Goal: Information Seeking & Learning: Learn about a topic

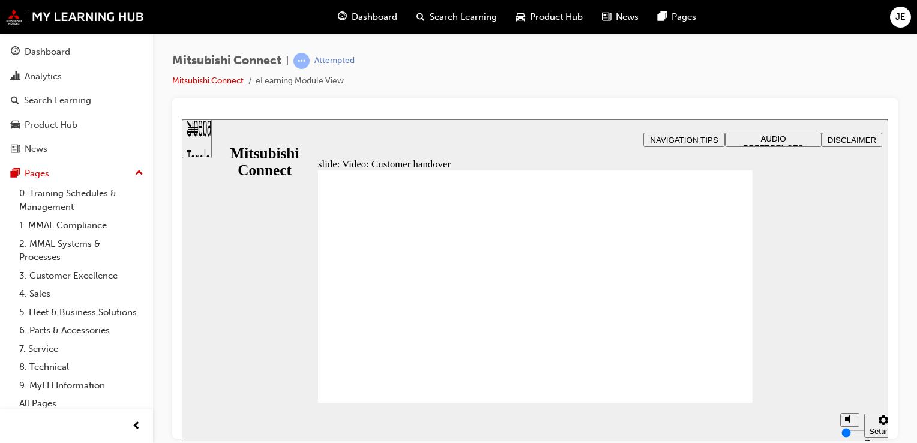
drag, startPoint x: 495, startPoint y: 316, endPoint x: 404, endPoint y: 367, distance: 104.8
radio input "false"
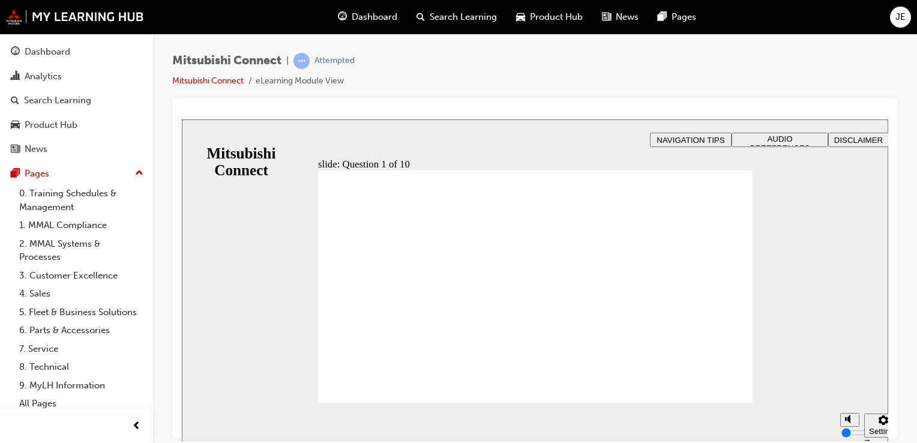
radio input "true"
drag, startPoint x: 401, startPoint y: 257, endPoint x: 358, endPoint y: 391, distance: 141.1
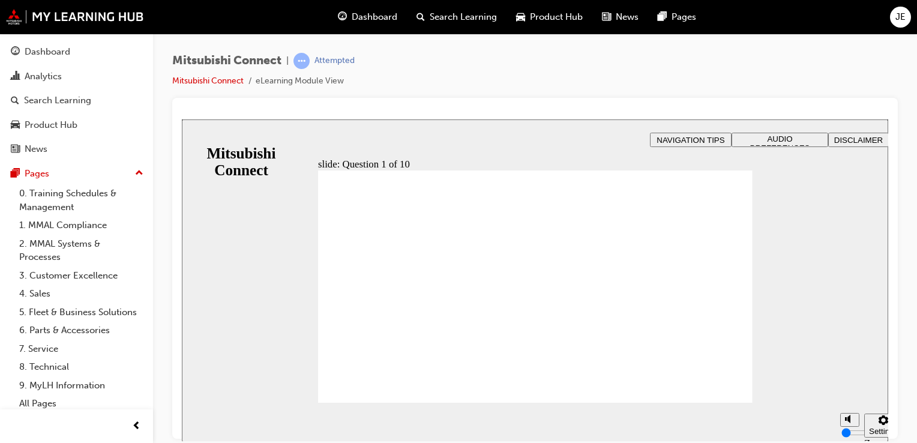
checkbox input "true"
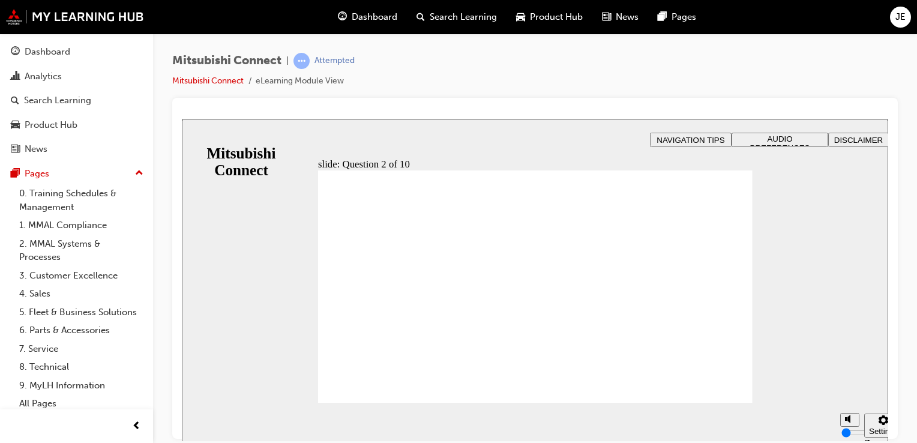
checkbox input "true"
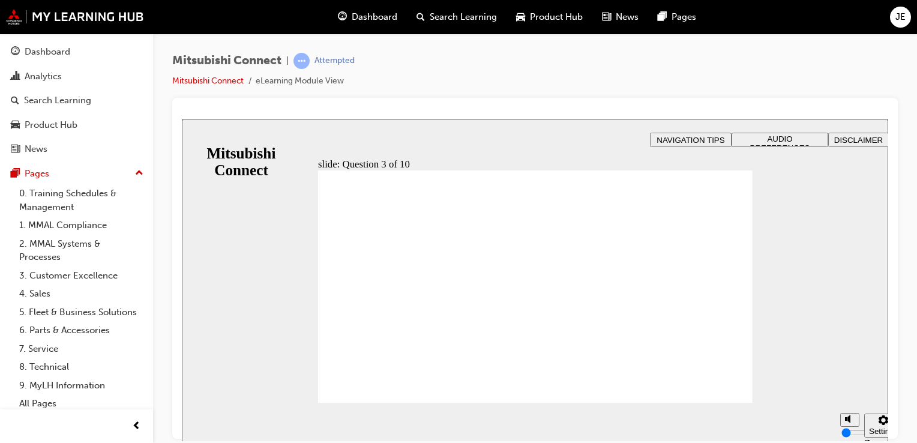
checkbox input "true"
checkbox input "false"
drag, startPoint x: 461, startPoint y: 312, endPoint x: 458, endPoint y: 298, distance: 14.7
checkbox input "true"
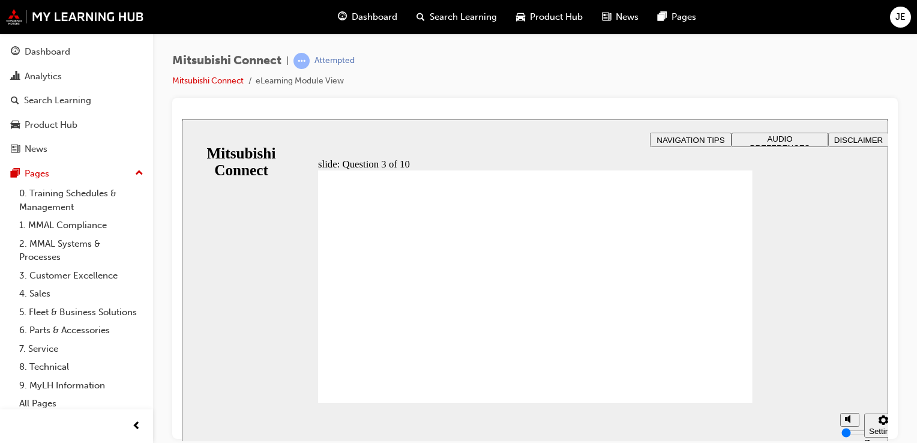
radio input "false"
radio input "true"
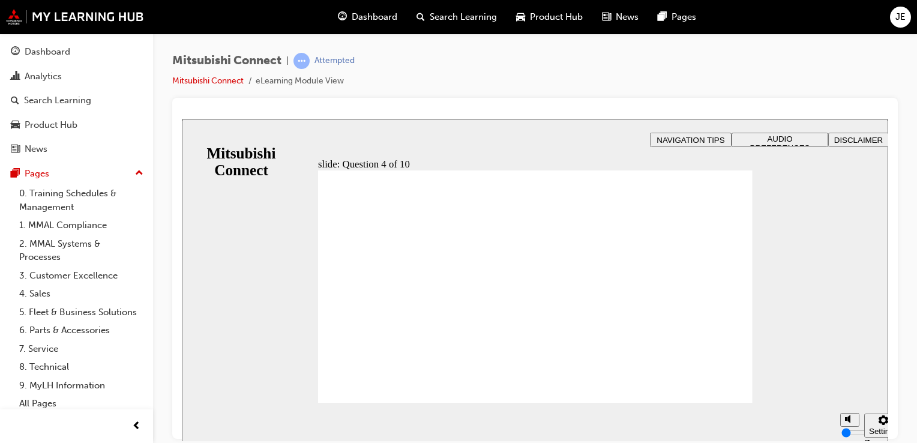
drag, startPoint x: 462, startPoint y: 257, endPoint x: 447, endPoint y: 284, distance: 30.9
checkbox input "true"
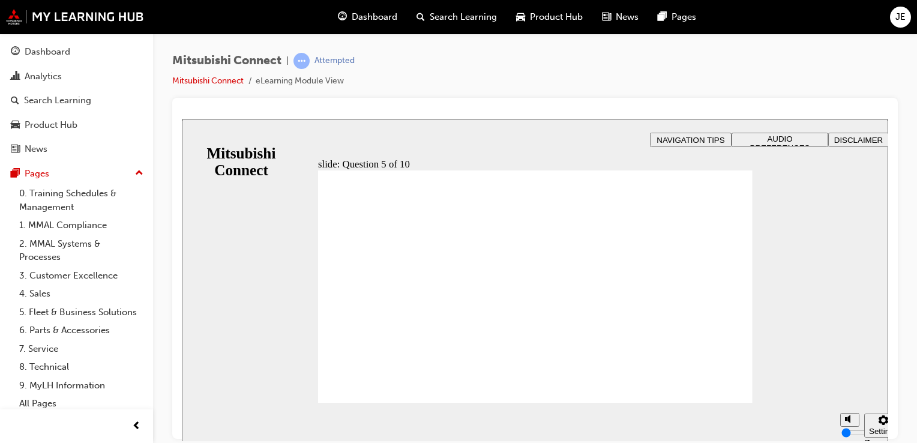
checkbox input "false"
checkbox input "true"
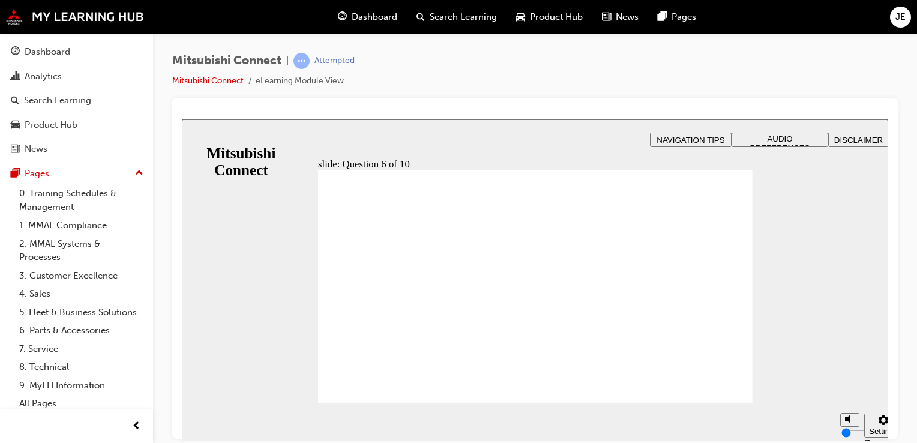
checkbox input "true"
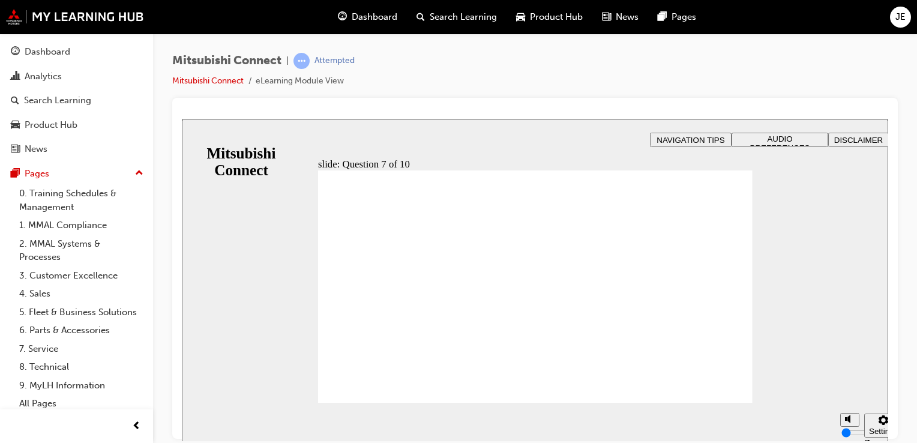
checkbox input "true"
checkbox input "false"
checkbox input "true"
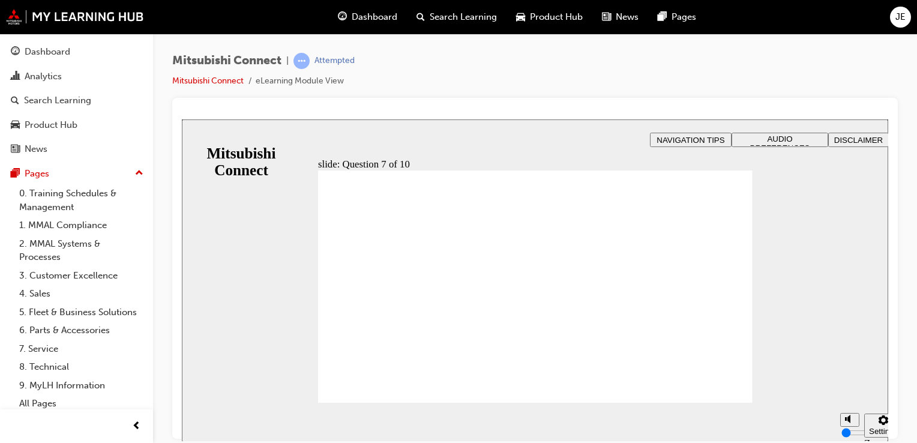
drag, startPoint x: 467, startPoint y: 311, endPoint x: 396, endPoint y: 386, distance: 103.1
radio input "true"
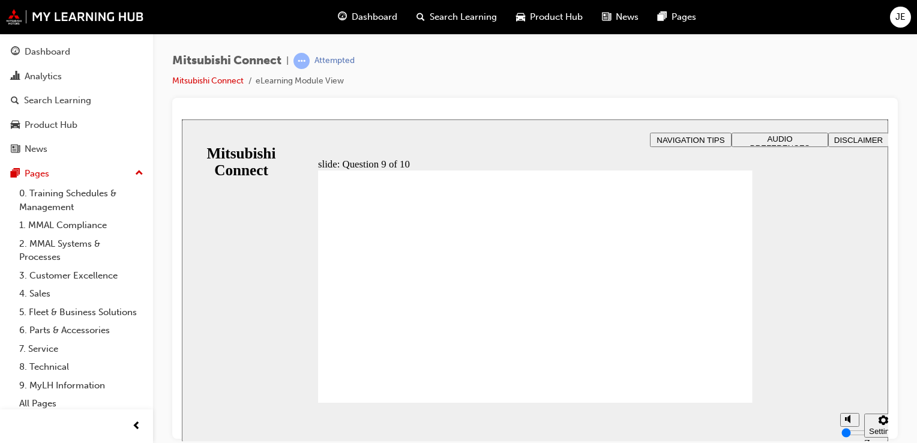
radio input "false"
radio input "true"
drag, startPoint x: 395, startPoint y: 269, endPoint x: 360, endPoint y: 392, distance: 127.2
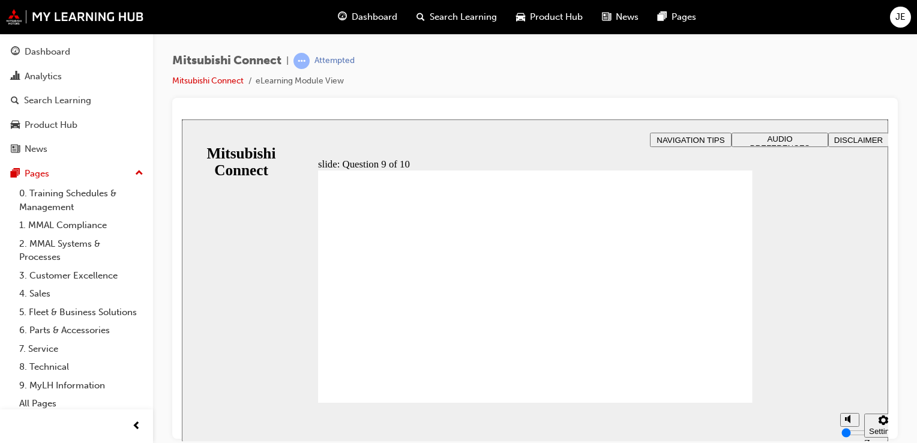
checkbox input "true"
drag, startPoint x: 434, startPoint y: 316, endPoint x: 437, endPoint y: 332, distance: 16.4
checkbox input "true"
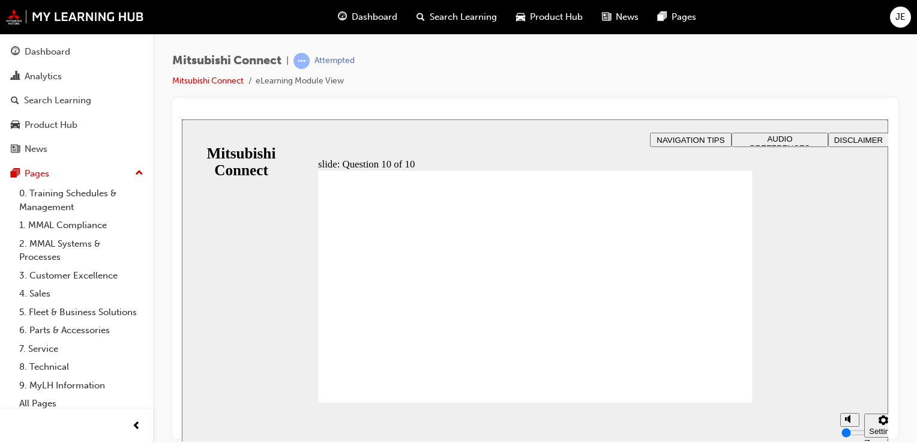
drag, startPoint x: 412, startPoint y: 266, endPoint x: 404, endPoint y: 283, distance: 18.8
radio input "false"
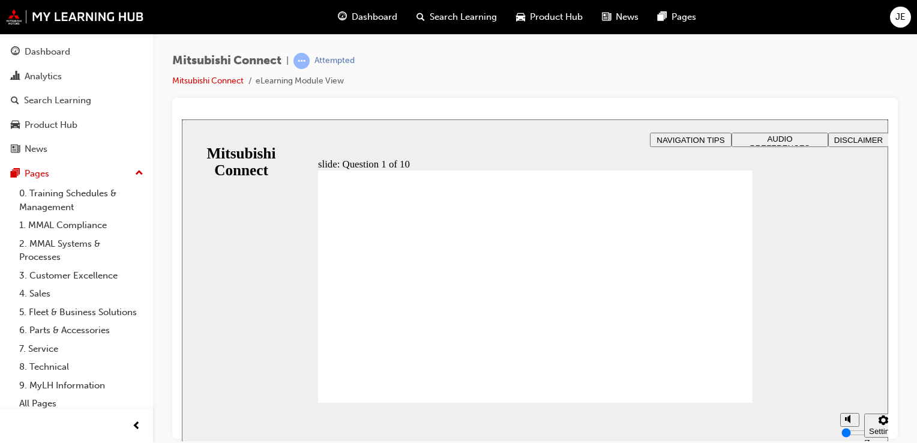
radio input "true"
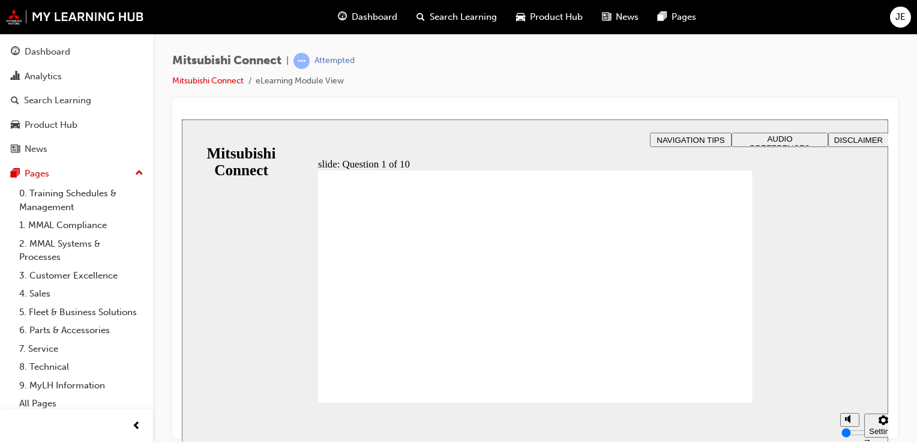
drag, startPoint x: 444, startPoint y: 255, endPoint x: 446, endPoint y: 275, distance: 19.9
checkbox input "true"
drag, startPoint x: 375, startPoint y: 380, endPoint x: 367, endPoint y: 391, distance: 13.7
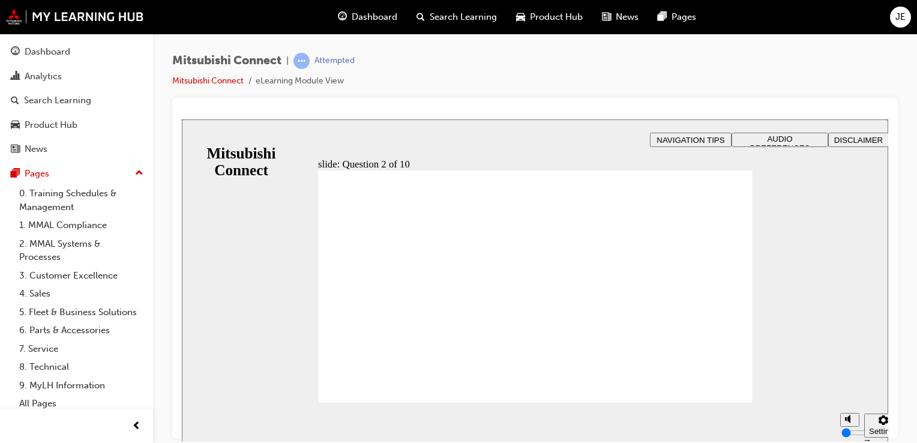
checkbox input "true"
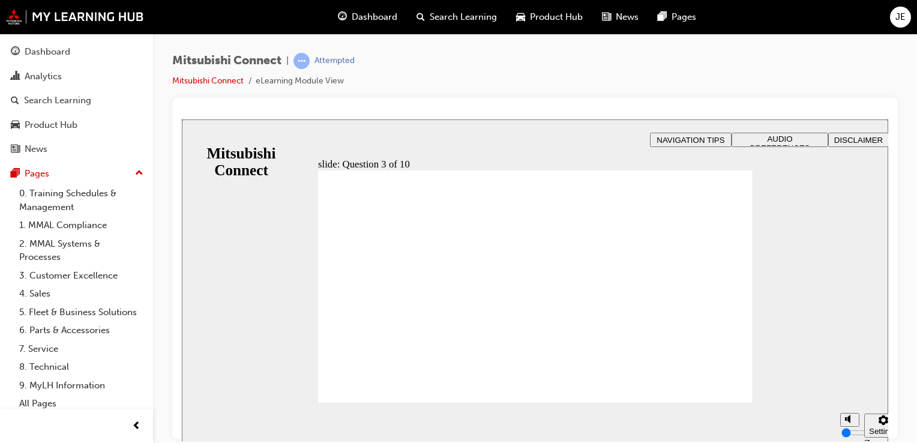
radio input "true"
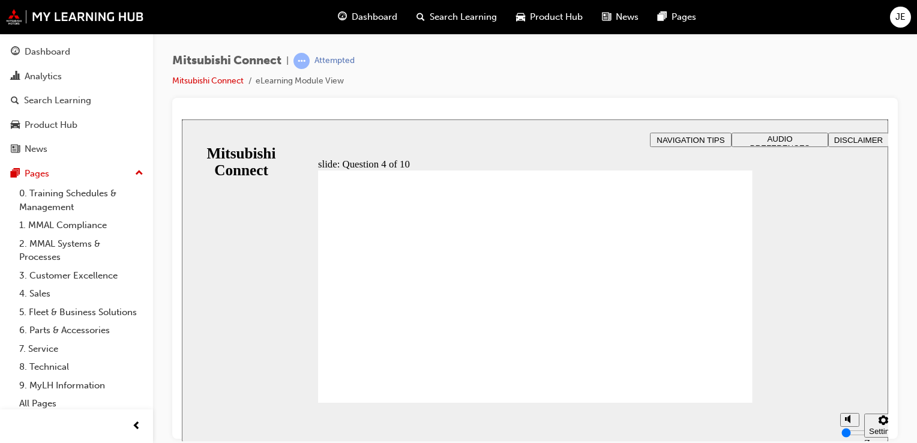
checkbox input "true"
checkbox input "false"
checkbox input "true"
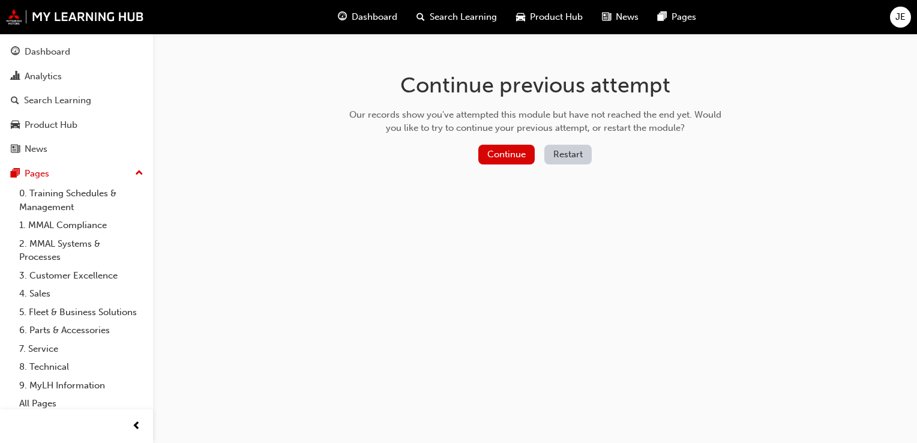
click at [587, 154] on button "Restart" at bounding box center [567, 155] width 47 height 20
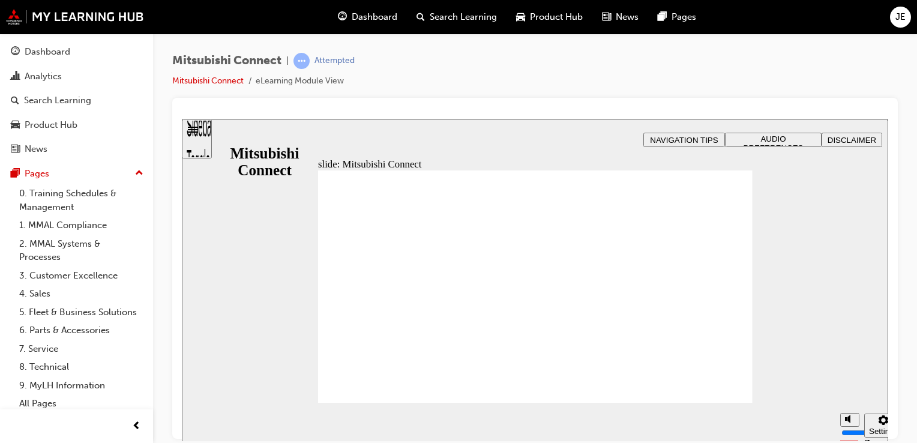
drag, startPoint x: 738, startPoint y: 399, endPoint x: 734, endPoint y: 390, distance: 9.7
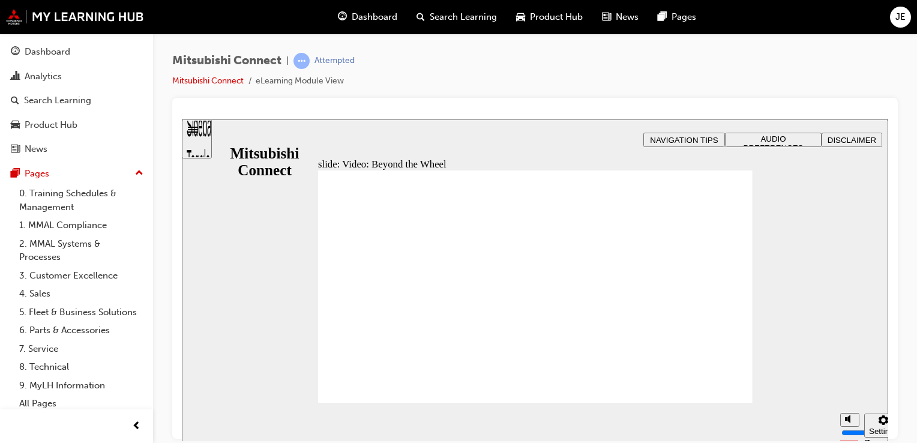
click at [820, 377] on circle "Mute (Ctrl+Alt+M)" at bounding box center [824, 374] width 8 height 8
type input "0"
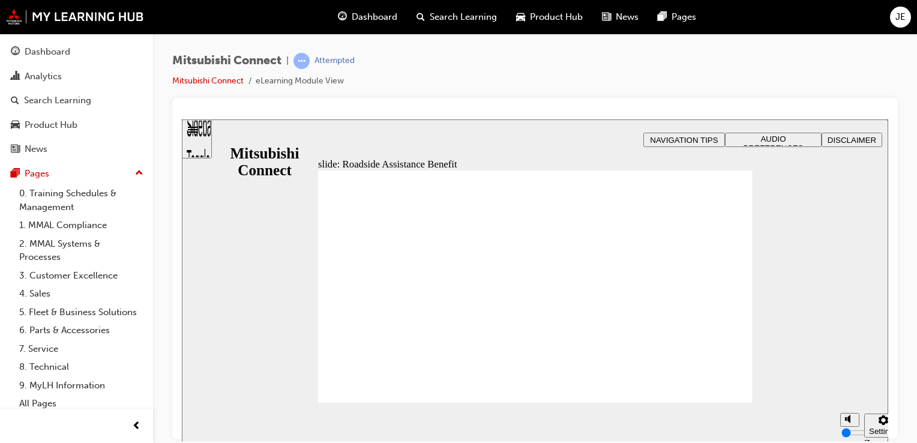
checkbox input "true"
drag, startPoint x: 728, startPoint y: 391, endPoint x: 614, endPoint y: 383, distance: 114.3
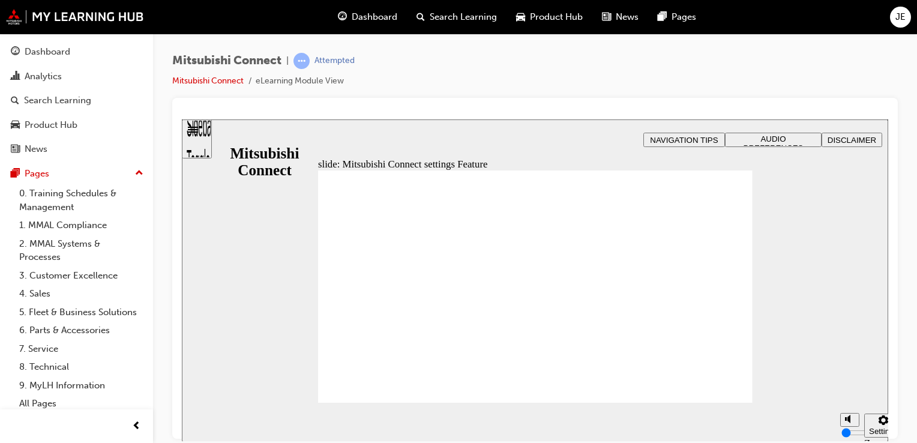
drag, startPoint x: 719, startPoint y: 391, endPoint x: 642, endPoint y: 347, distance: 89.2
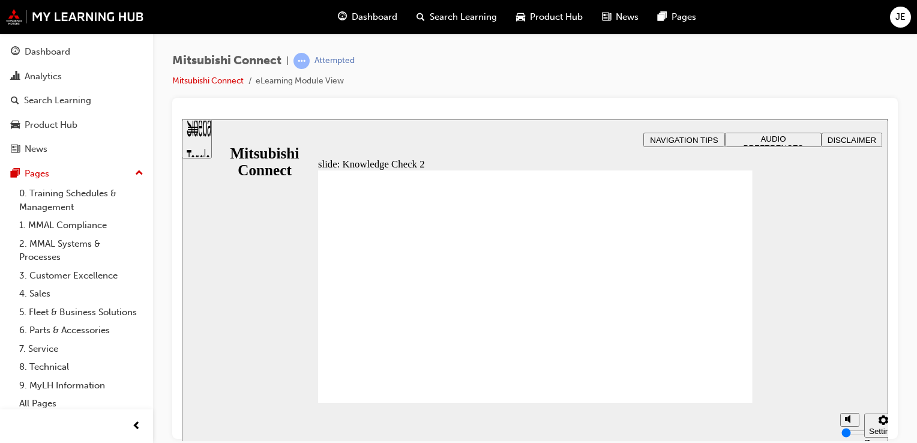
radio input "false"
radio input "true"
drag, startPoint x: 438, startPoint y: 387, endPoint x: 409, endPoint y: 359, distance: 40.3
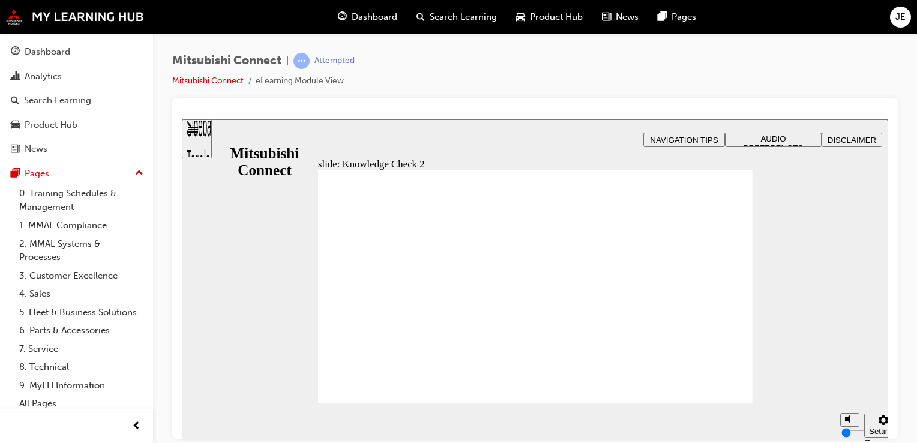
radio input "false"
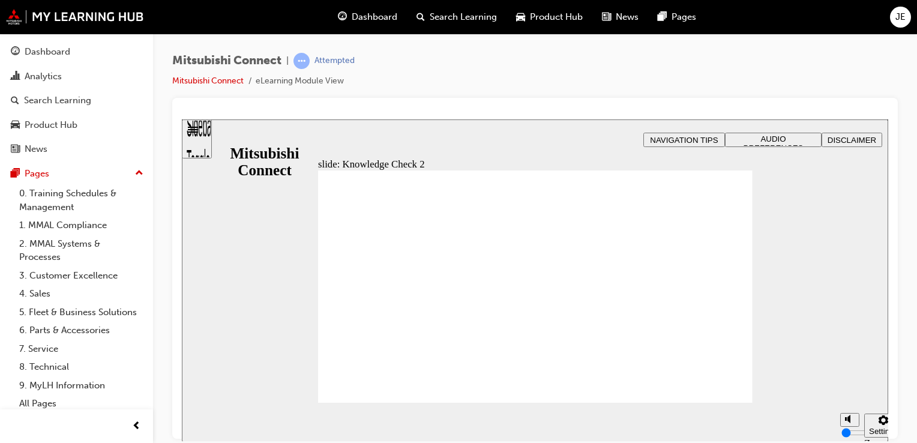
radio input "true"
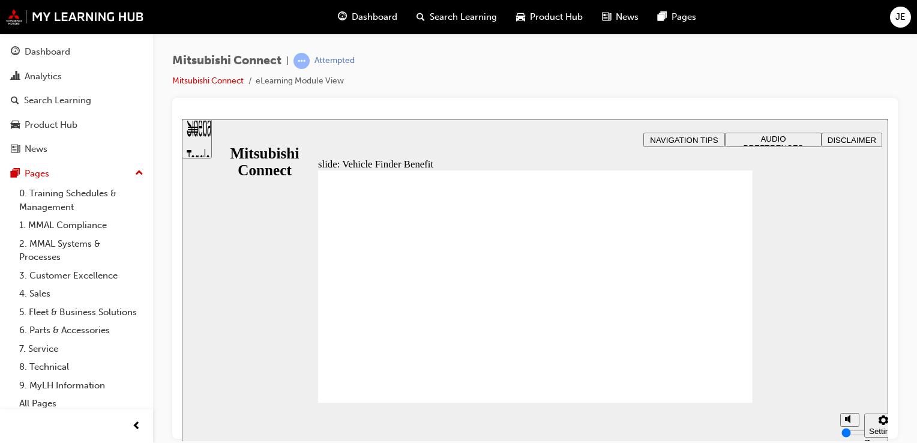
checkbox input "true"
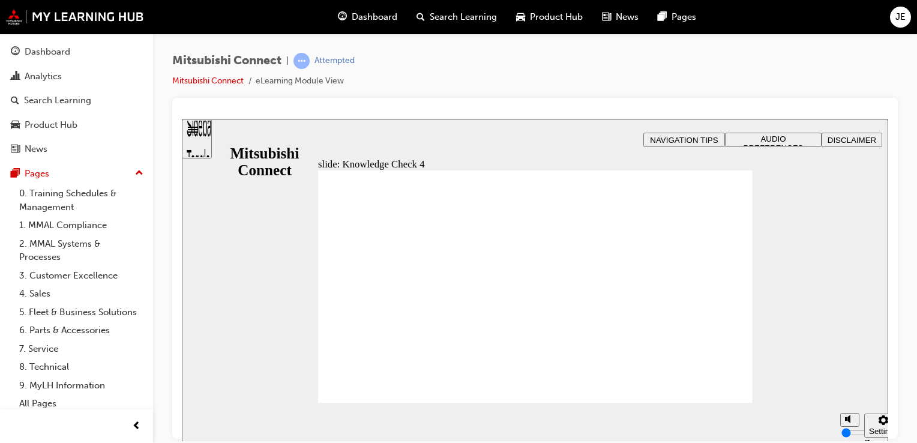
radio input "true"
drag, startPoint x: 473, startPoint y: 331, endPoint x: 357, endPoint y: 386, distance: 129.1
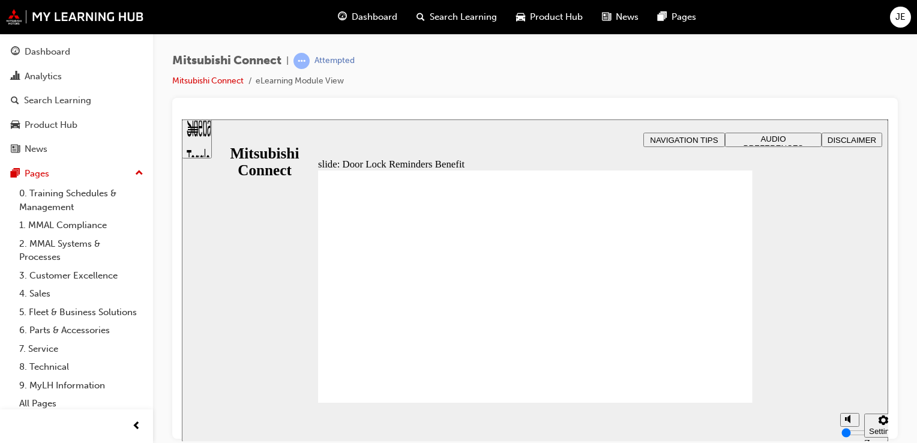
drag, startPoint x: 581, startPoint y: 255, endPoint x: 573, endPoint y: 255, distance: 7.8
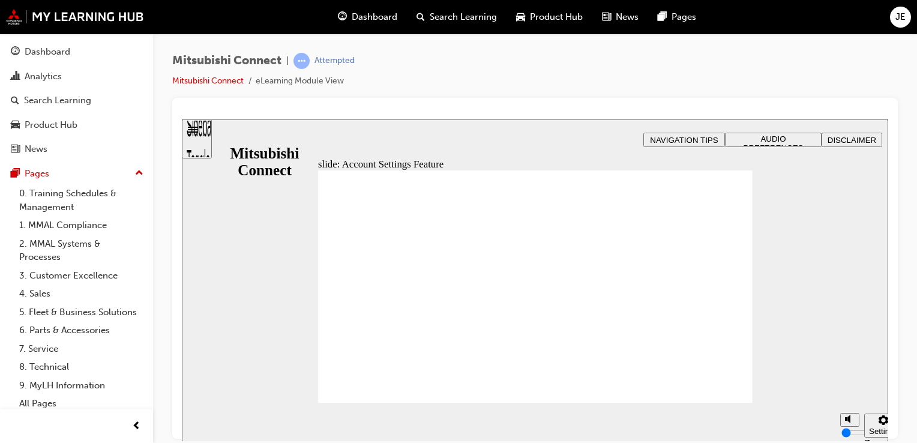
drag, startPoint x: 725, startPoint y: 389, endPoint x: 717, endPoint y: 382, distance: 11.1
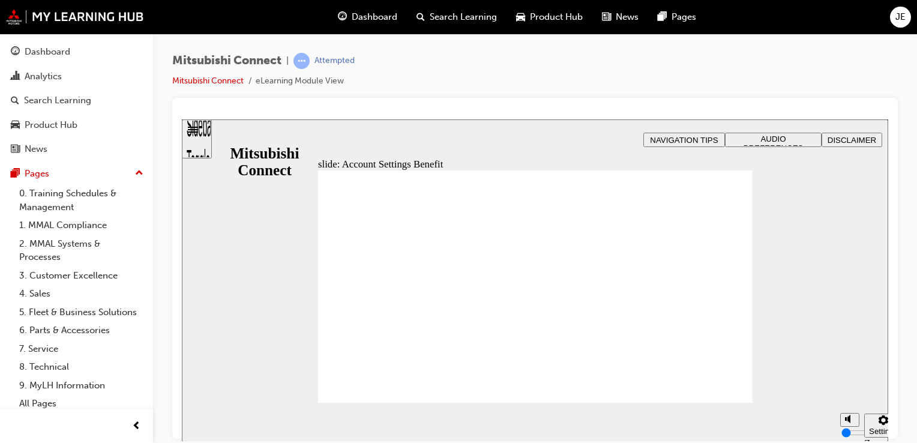
checkbox input "true"
checkbox input "false"
checkbox input "true"
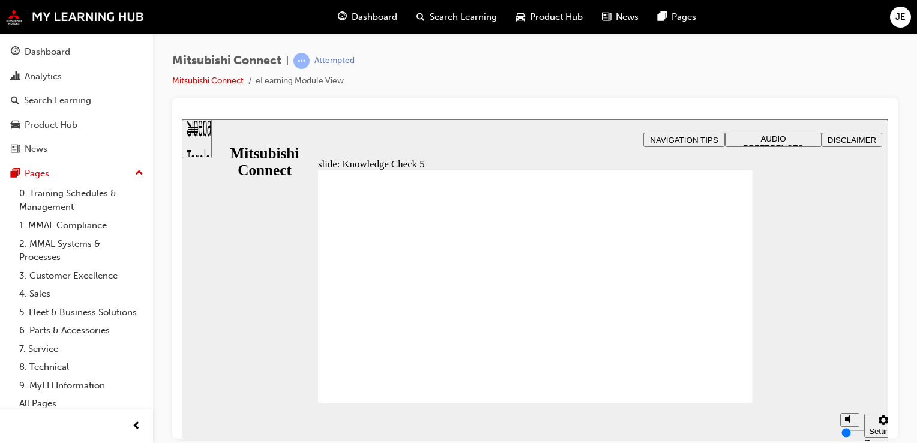
drag, startPoint x: 427, startPoint y: 384, endPoint x: 394, endPoint y: 355, distance: 44.2
checkbox input "false"
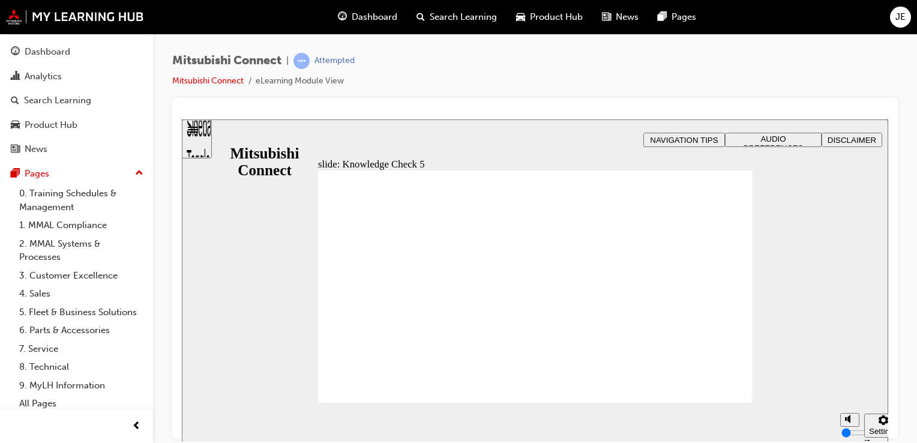
checkbox input "false"
checkbox input "true"
drag, startPoint x: 367, startPoint y: 314, endPoint x: 365, endPoint y: 300, distance: 14.6
checkbox input "true"
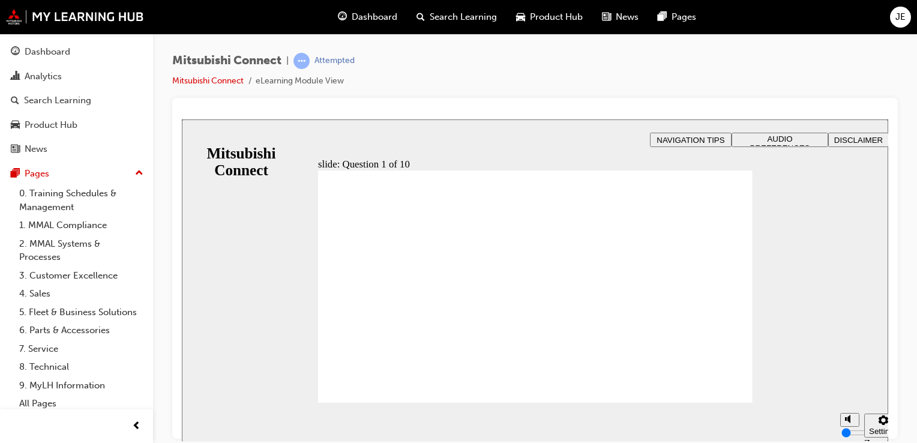
radio input "true"
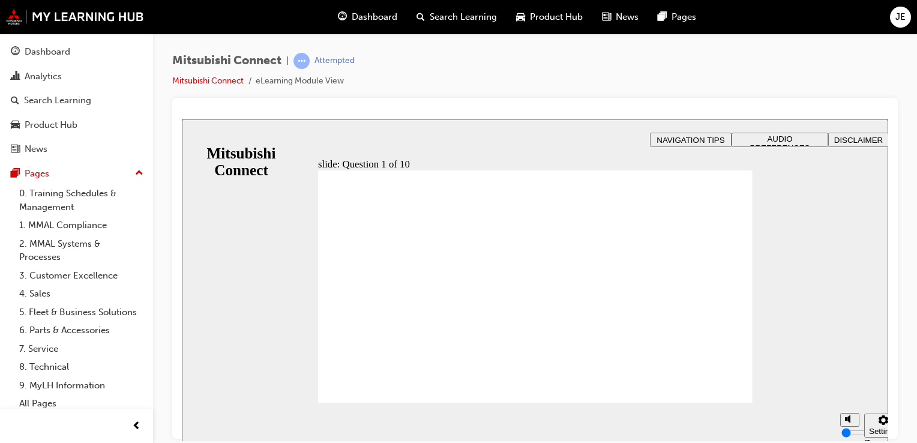
checkbox input "true"
checkbox input "false"
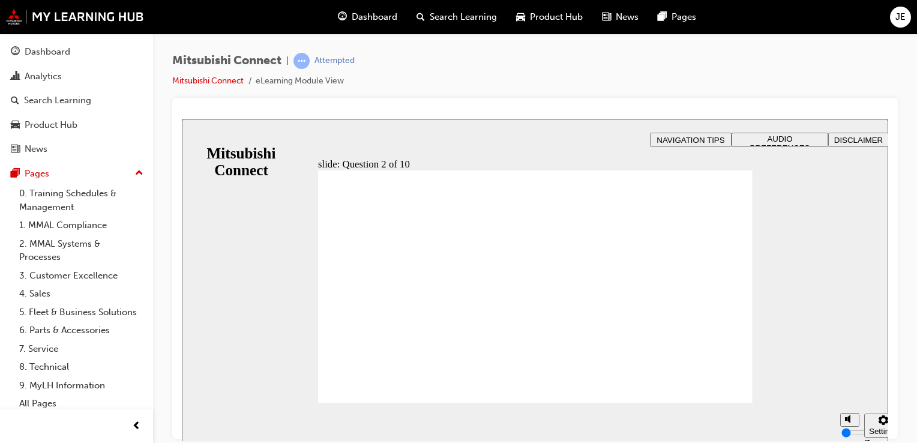
checkbox input "false"
checkbox input "true"
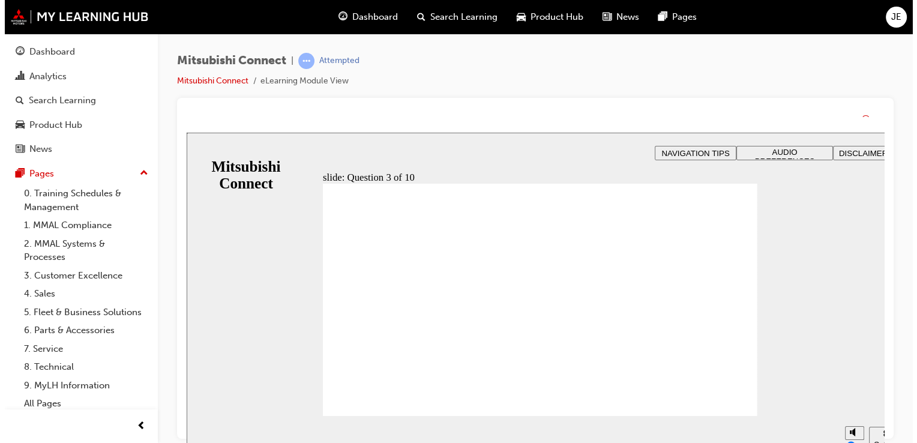
drag, startPoint x: 532, startPoint y: 368, endPoint x: 532, endPoint y: 350, distance: 18.6
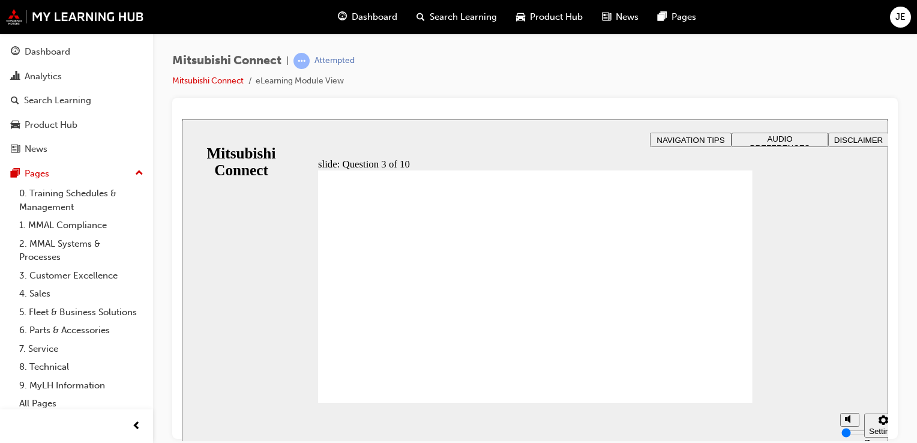
radio input "true"
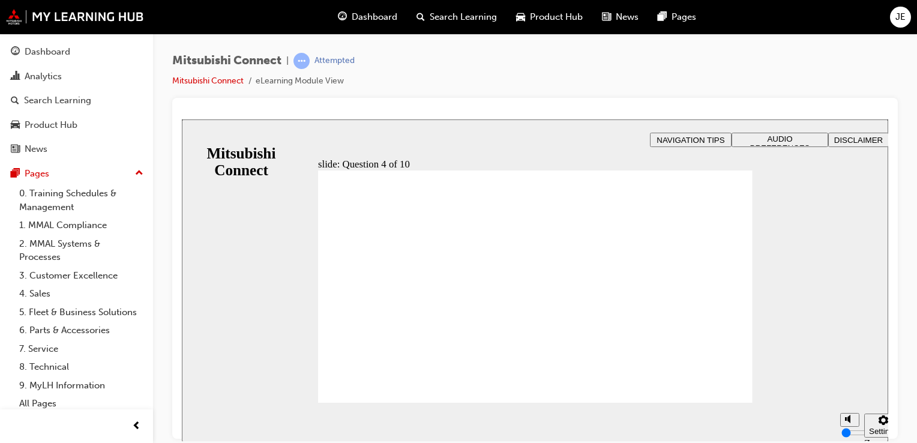
checkbox input "true"
checkbox input "false"
checkbox input "true"
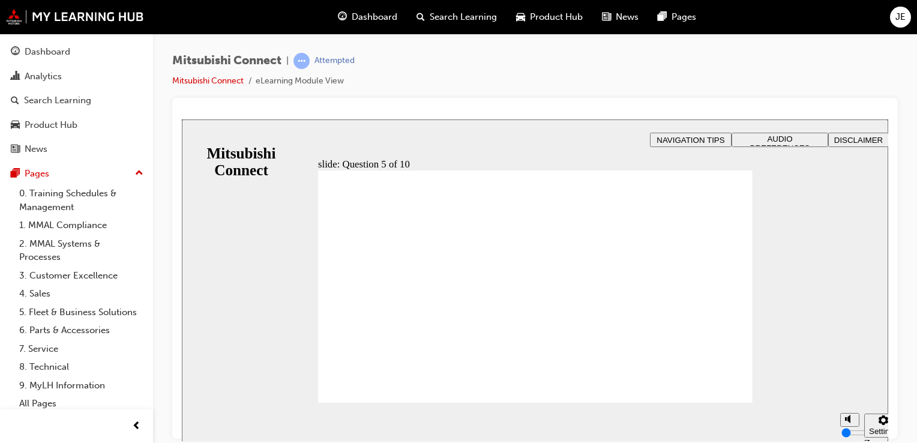
checkbox input "true"
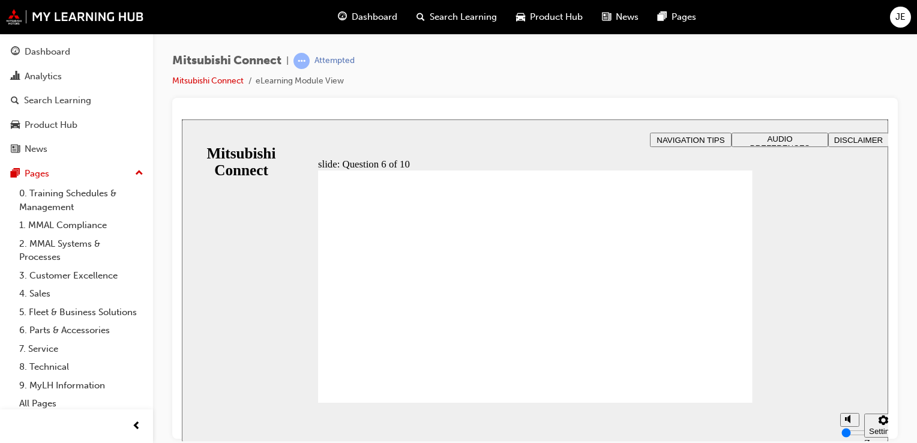
drag, startPoint x: 539, startPoint y: 344, endPoint x: 540, endPoint y: 331, distance: 13.8
checkbox input "true"
drag, startPoint x: 446, startPoint y: 319, endPoint x: 441, endPoint y: 255, distance: 64.4
checkbox input "true"
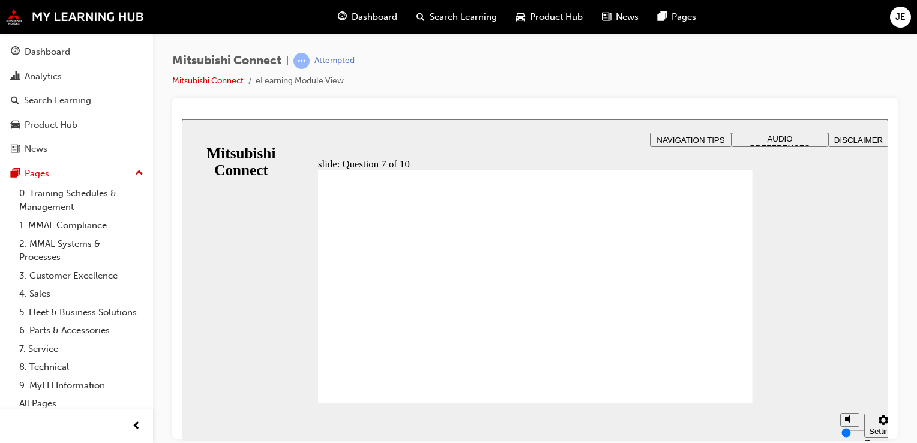
radio input "false"
radio input "true"
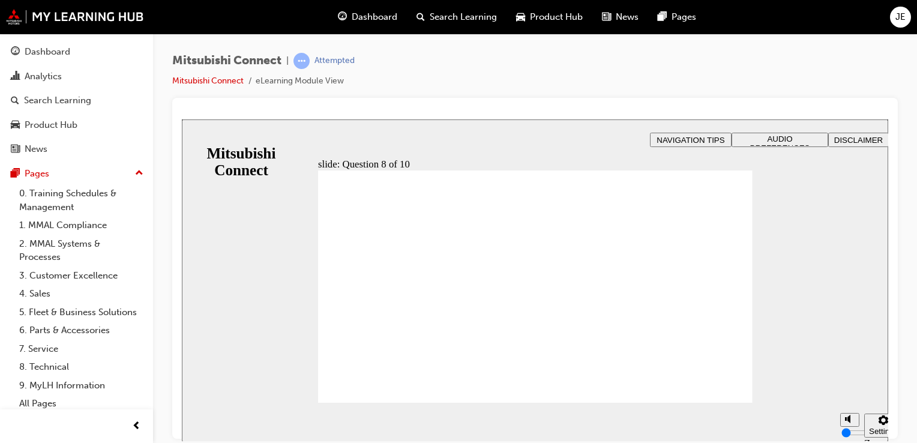
radio input "true"
drag, startPoint x: 524, startPoint y: 355, endPoint x: 528, endPoint y: 348, distance: 7.8
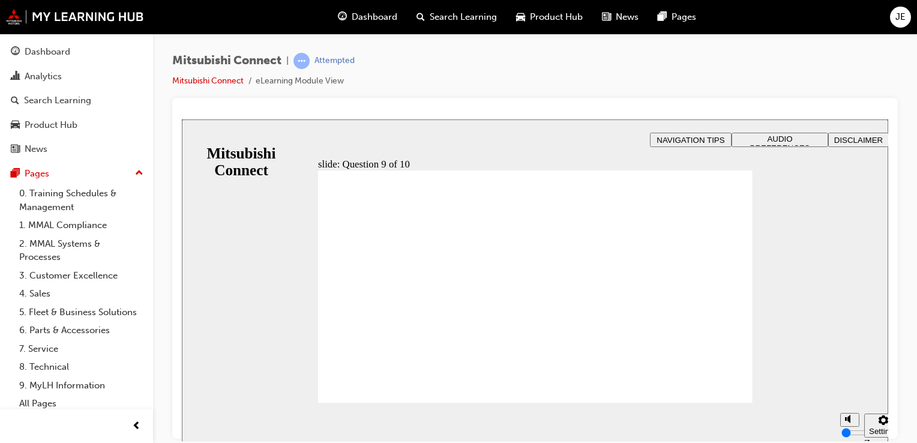
checkbox input "true"
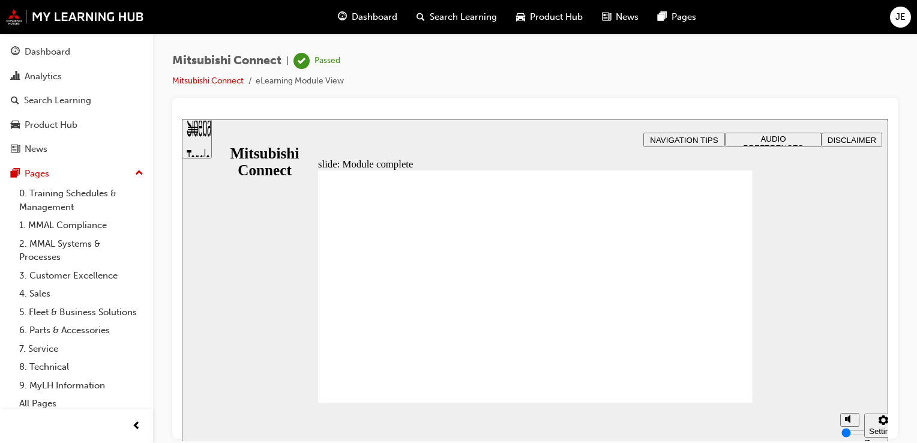
click at [336, 19] on div "Dashboard" at bounding box center [367, 17] width 79 height 25
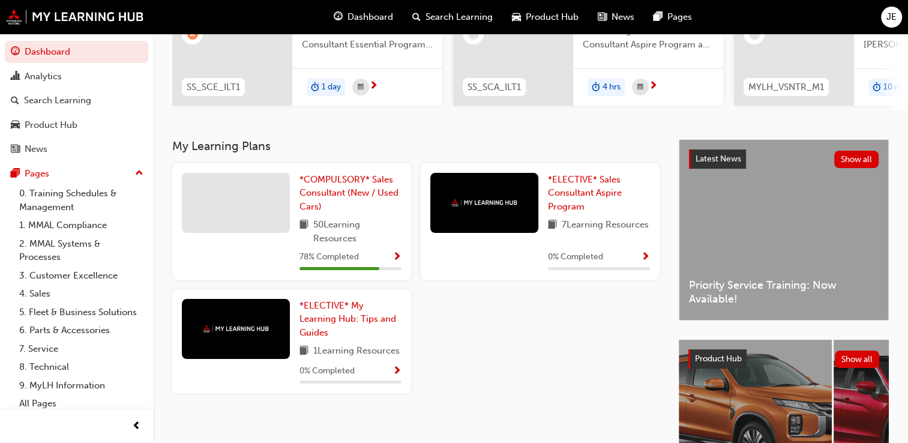
scroll to position [153, 0]
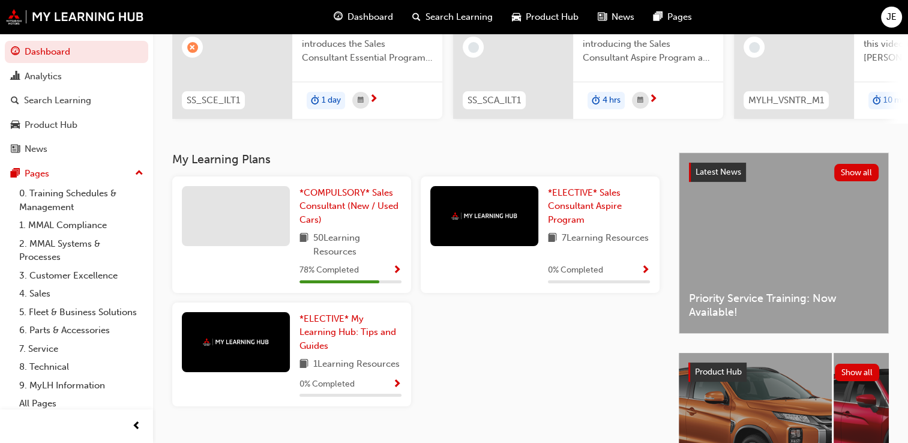
click at [400, 271] on span "Show Progress" at bounding box center [396, 270] width 9 height 11
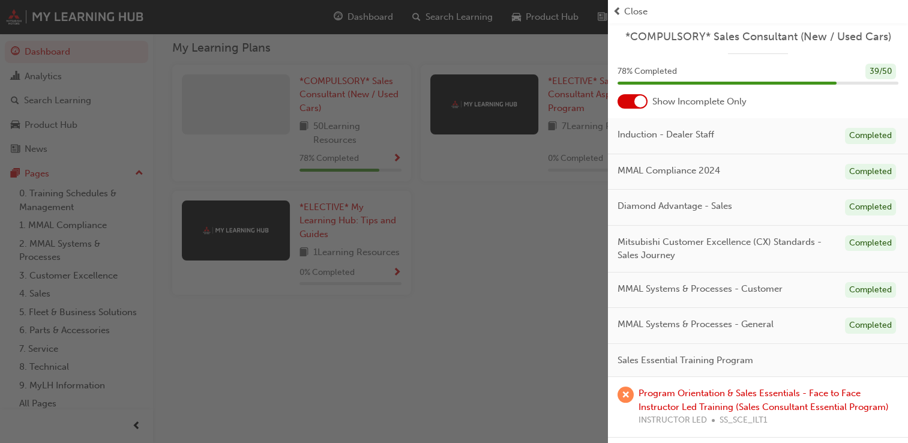
scroll to position [0, 0]
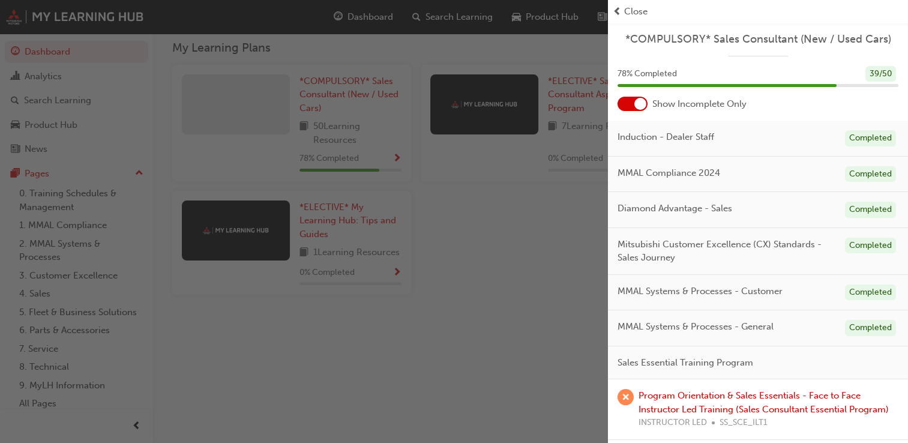
drag, startPoint x: 544, startPoint y: 207, endPoint x: 552, endPoint y: 181, distance: 26.9
click at [544, 206] on div "button" at bounding box center [304, 221] width 608 height 443
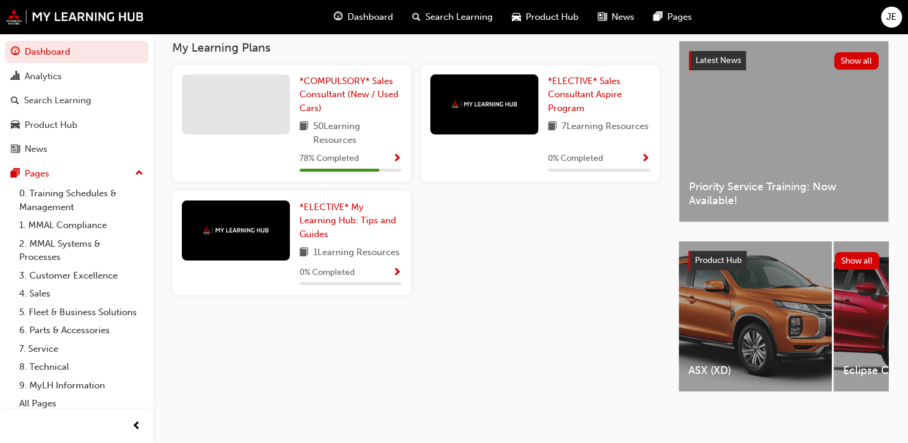
click at [594, 119] on span "7 Learning Resources" at bounding box center [604, 126] width 87 height 15
click at [636, 152] on div "0 % Completed" at bounding box center [599, 158] width 102 height 15
click at [647, 155] on span "Show Progress" at bounding box center [645, 159] width 9 height 11
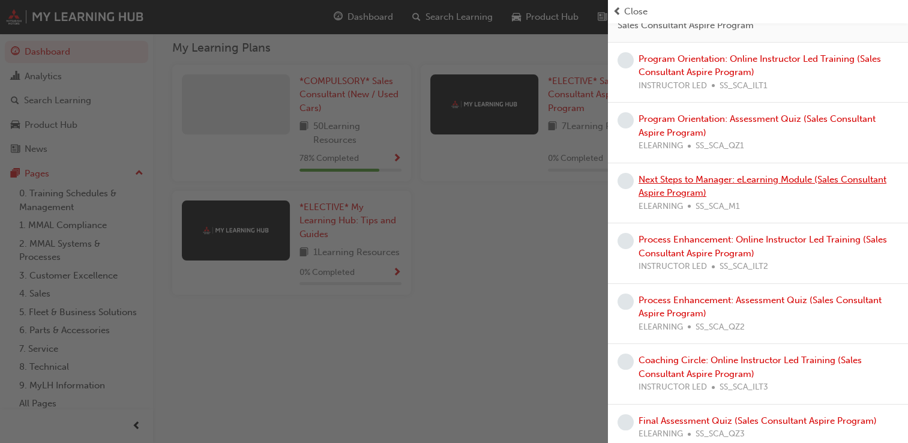
scroll to position [94, 0]
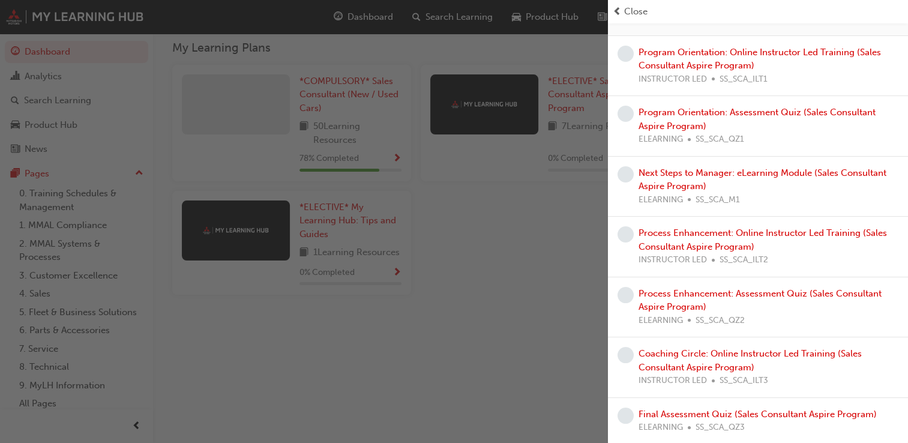
click at [561, 321] on div "button" at bounding box center [304, 221] width 608 height 443
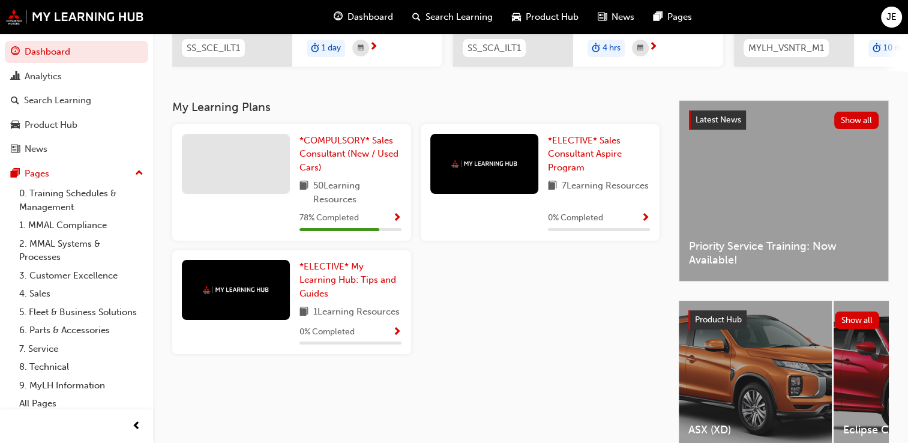
scroll to position [213, 0]
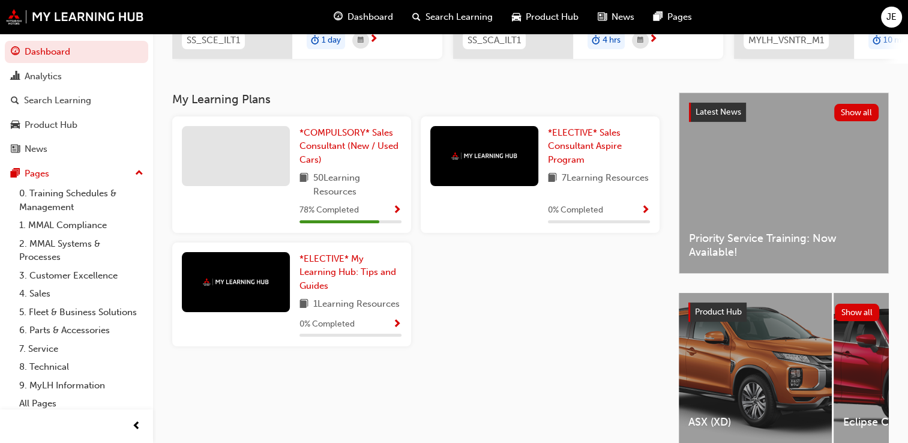
click at [394, 332] on button "button" at bounding box center [396, 324] width 9 height 15
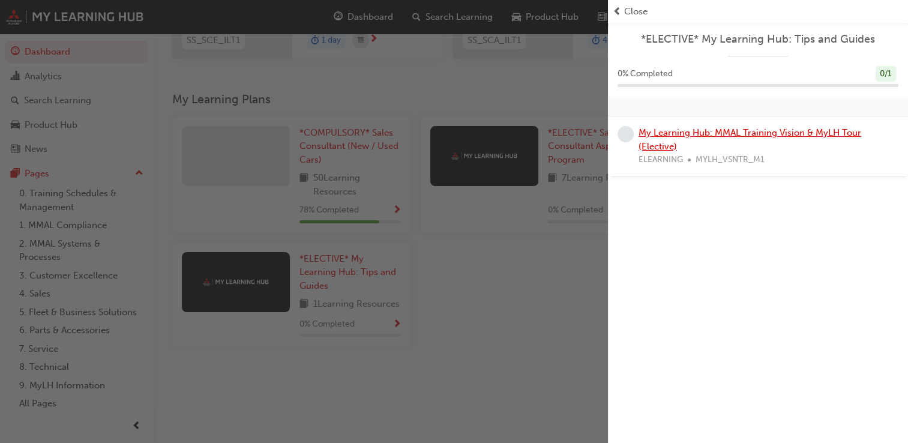
click at [751, 131] on link "My Learning Hub: MMAL Training Vision & MyLH Tour (Elective)" at bounding box center [749, 139] width 223 height 25
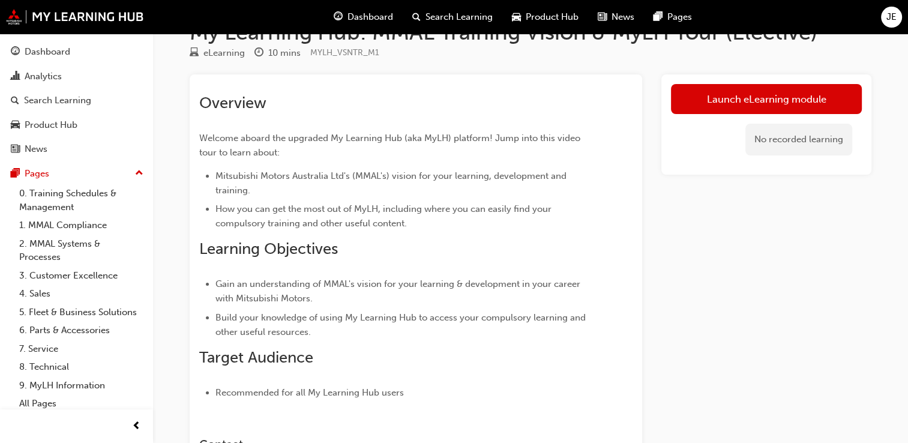
scroll to position [10, 0]
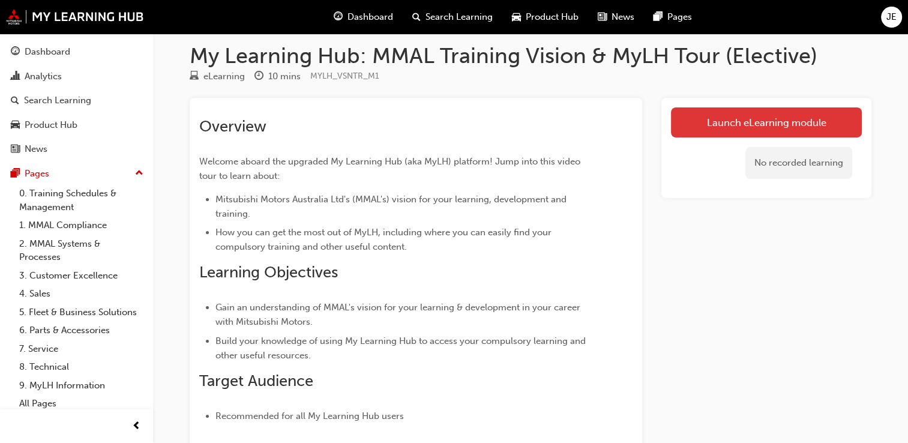
click at [727, 131] on link "Launch eLearning module" at bounding box center [766, 122] width 191 height 30
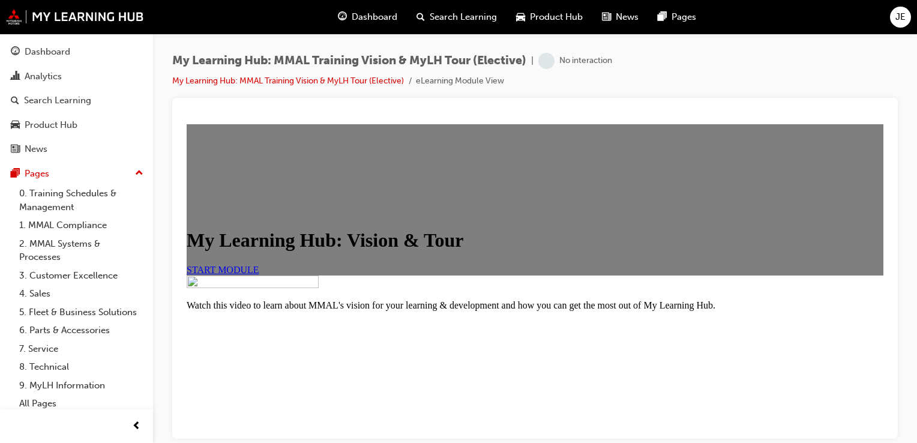
click at [259, 274] on link "START MODULE" at bounding box center [223, 269] width 73 height 10
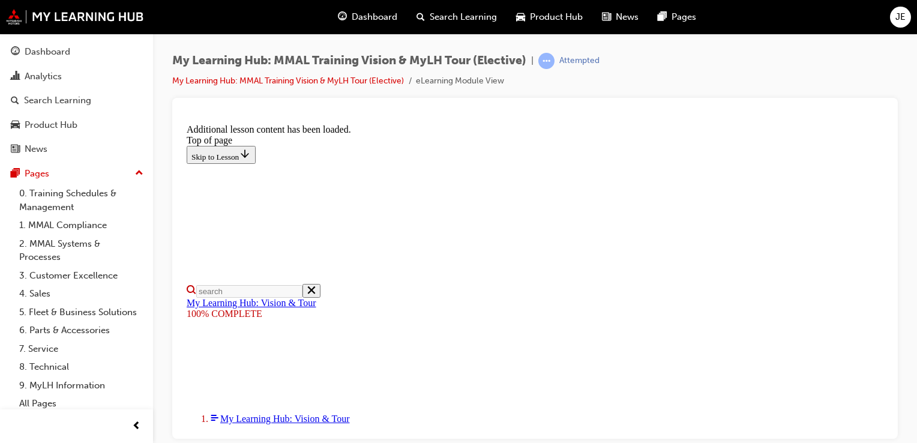
scroll to position [485, 0]
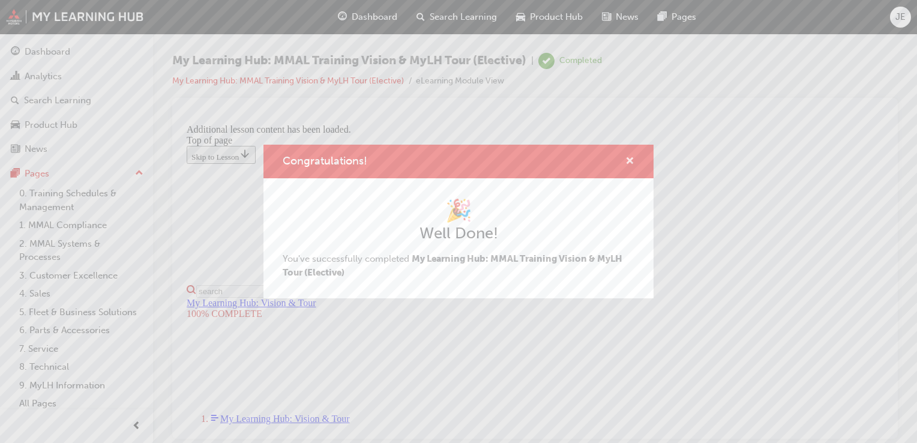
click at [627, 157] on span "cross-icon" at bounding box center [629, 162] width 9 height 11
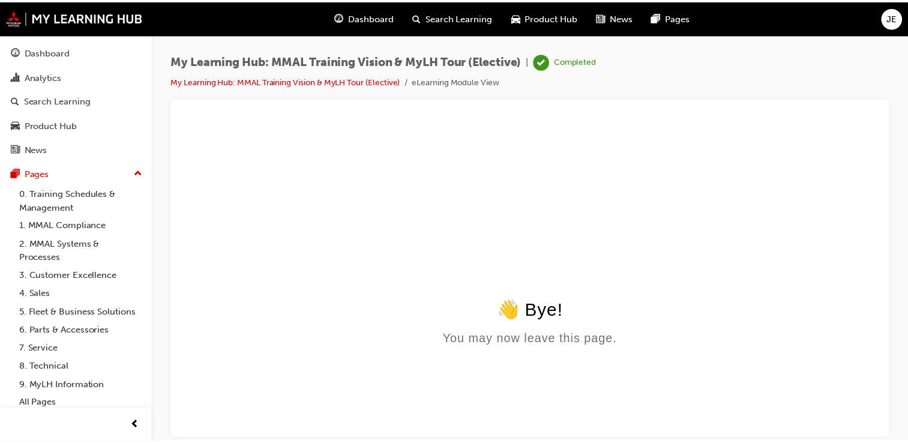
scroll to position [0, 0]
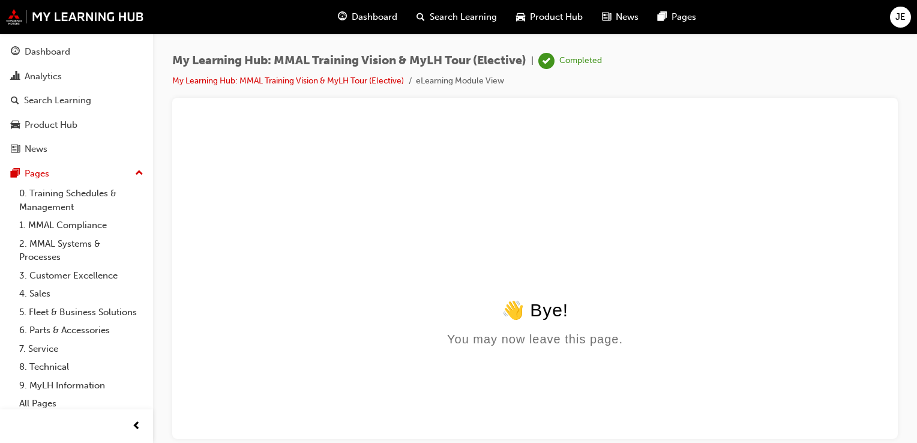
click at [382, 16] on span "Dashboard" at bounding box center [375, 17] width 46 height 14
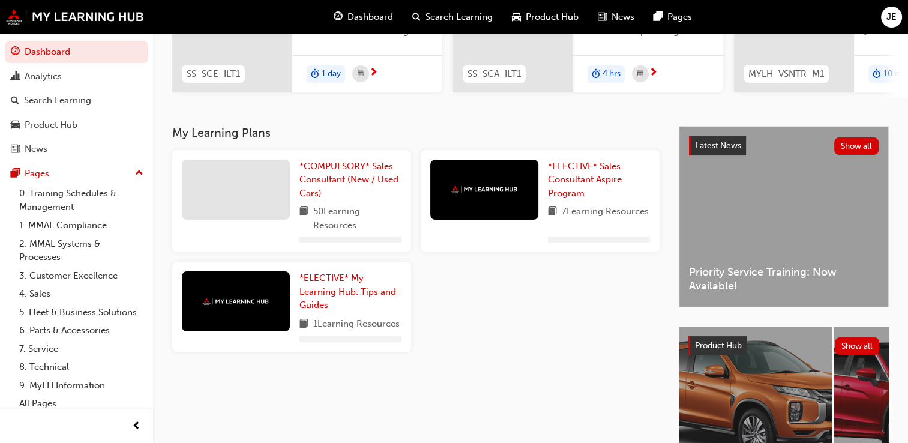
scroll to position [180, 0]
click at [368, 305] on link "*ELECTIVE* My Learning Hub: Tips and Guides" at bounding box center [350, 291] width 102 height 41
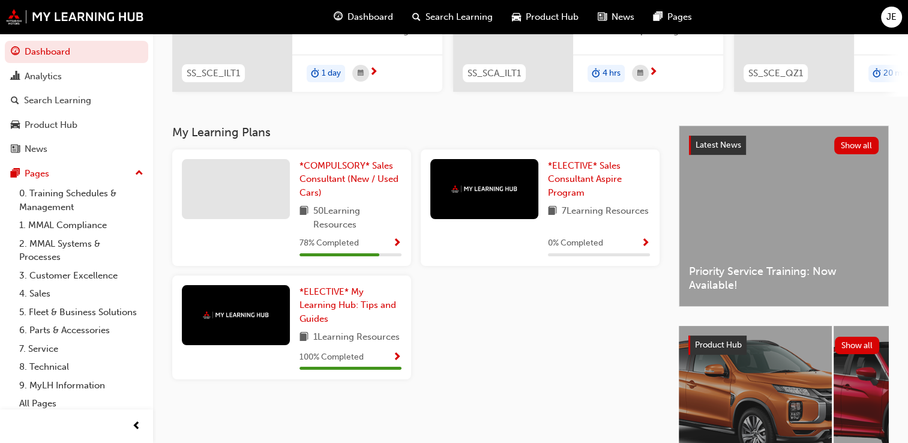
scroll to position [136, 0]
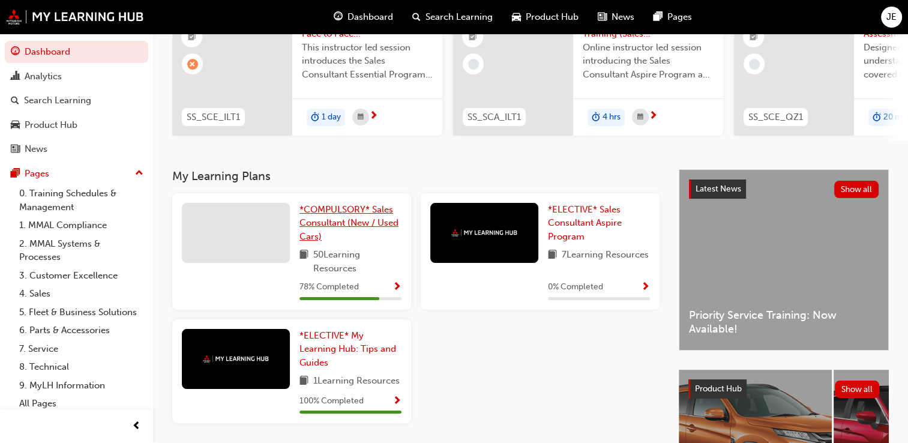
click at [369, 226] on span "*COMPULSORY* Sales Consultant (New / Used Cars)" at bounding box center [348, 223] width 99 height 38
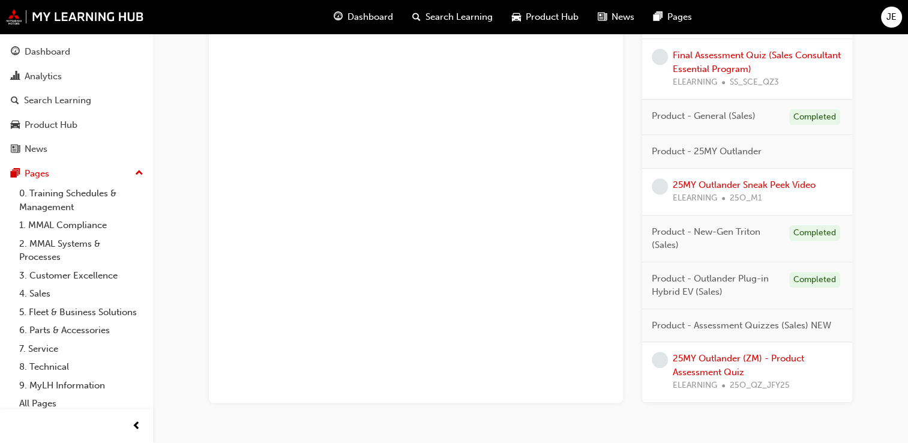
scroll to position [1063, 0]
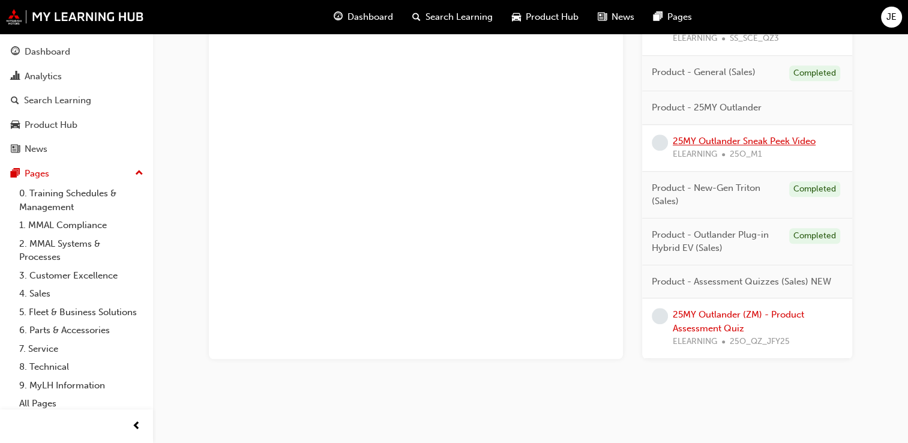
click at [744, 142] on link "25MY Outlander Sneak Peek Video" at bounding box center [743, 141] width 143 height 11
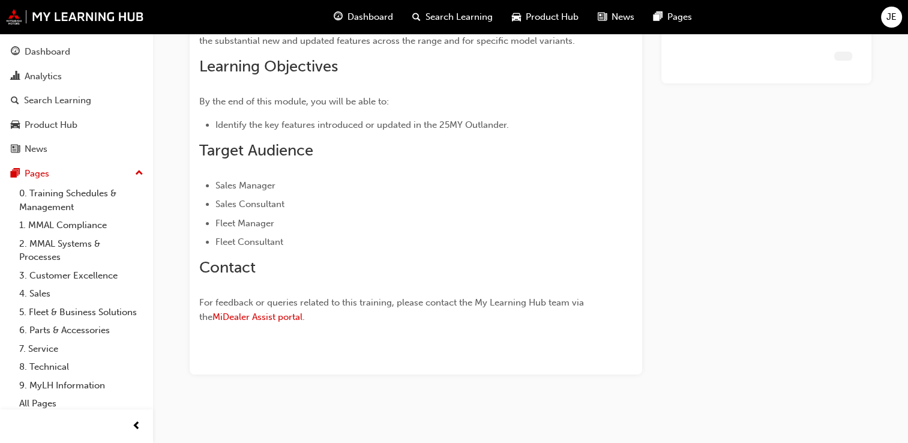
scroll to position [145, 0]
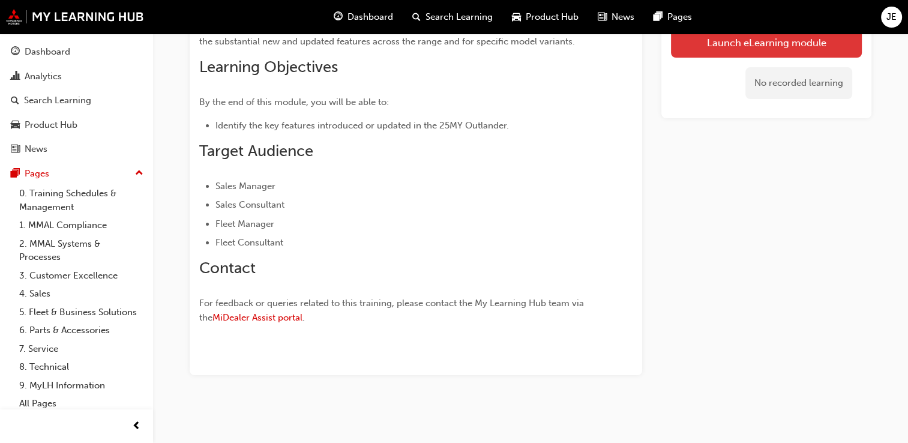
click at [820, 41] on link "Launch eLearning module" at bounding box center [766, 43] width 191 height 30
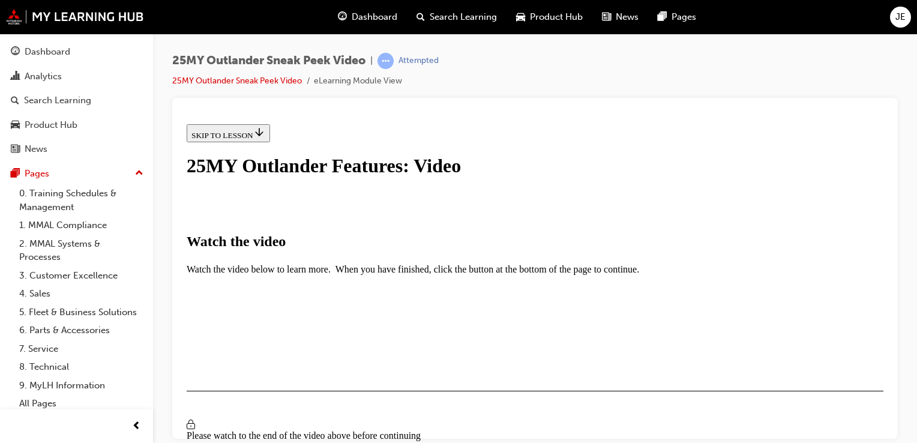
scroll to position [206, 0]
click at [304, 421] on div "I HAVE WATCHED THIS VIDEO" at bounding box center [247, 426] width 112 height 10
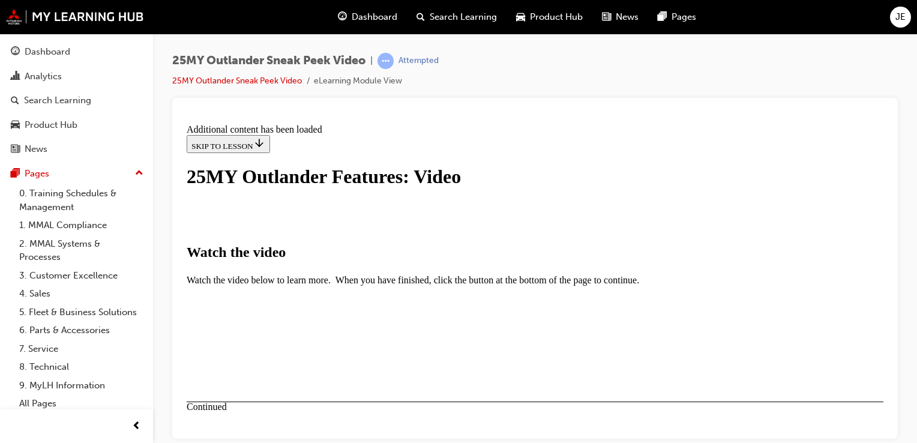
scroll to position [484, 0]
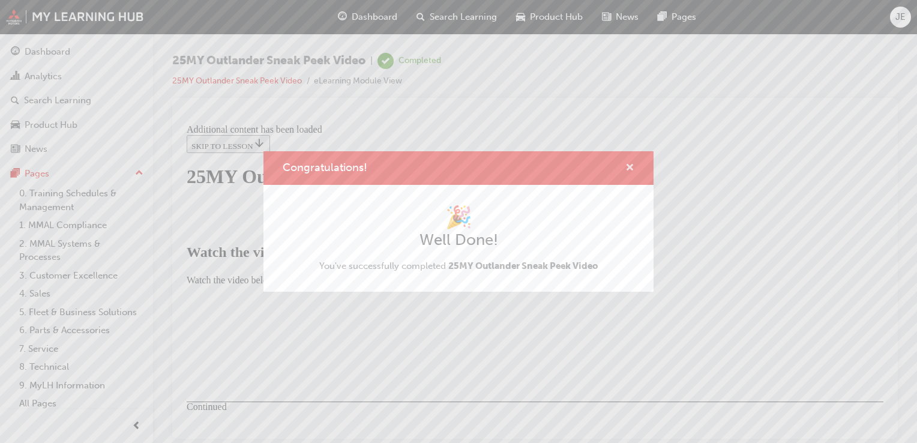
click at [628, 163] on span "cross-icon" at bounding box center [629, 168] width 9 height 11
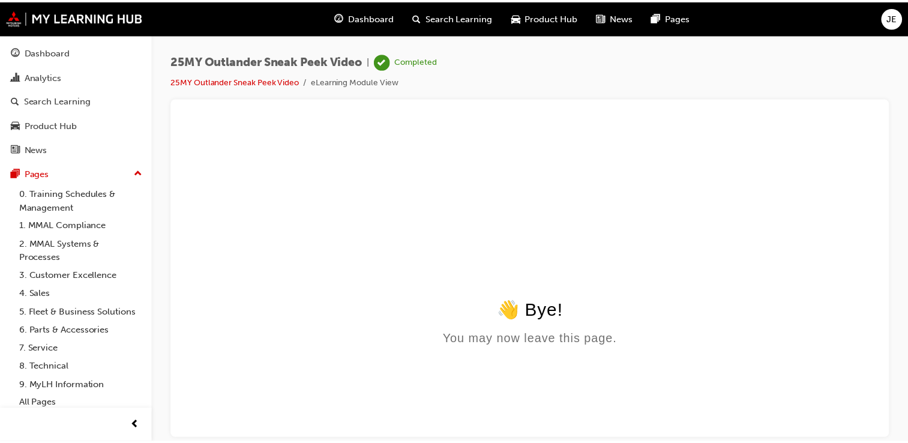
scroll to position [0, 0]
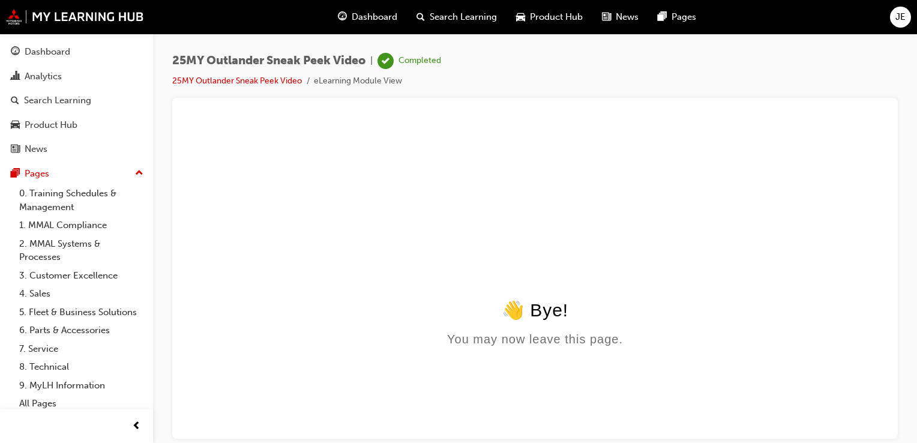
click at [383, 14] on span "Dashboard" at bounding box center [375, 17] width 46 height 14
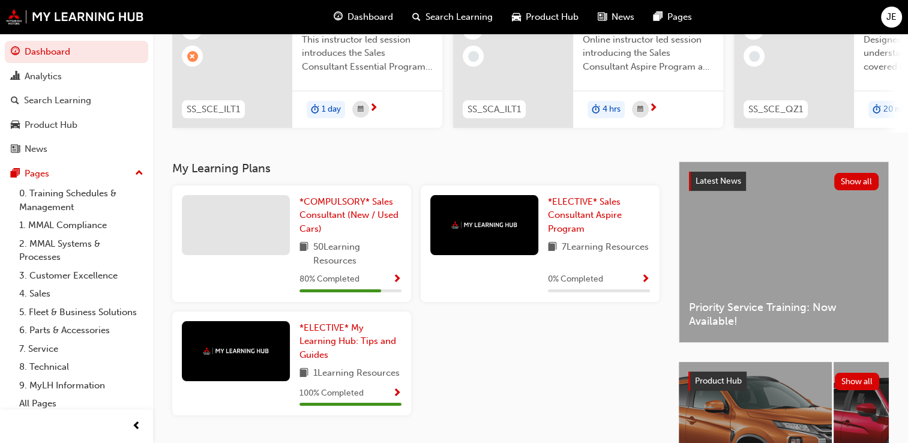
scroll to position [240, 0]
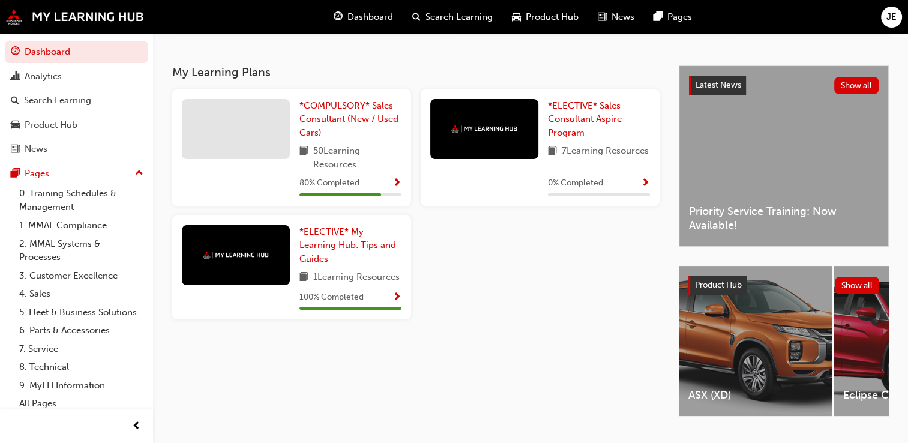
click at [389, 188] on div "80 % Completed" at bounding box center [350, 183] width 102 height 15
click at [394, 184] on span "Show Progress" at bounding box center [396, 183] width 9 height 11
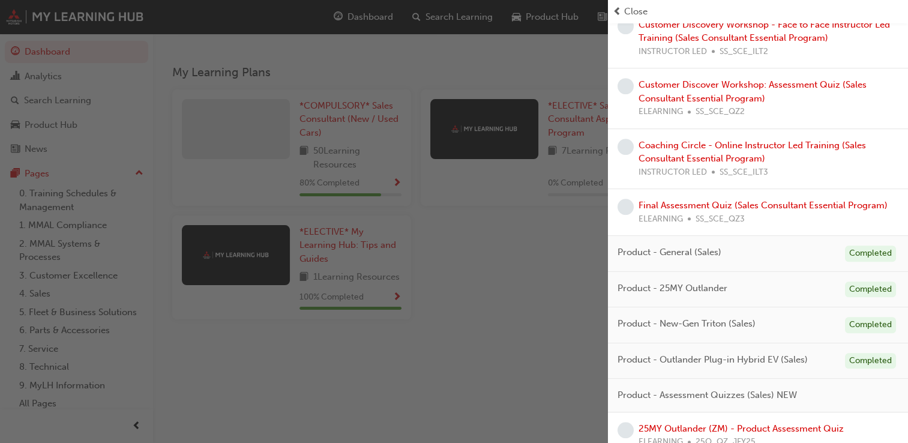
scroll to position [685, 0]
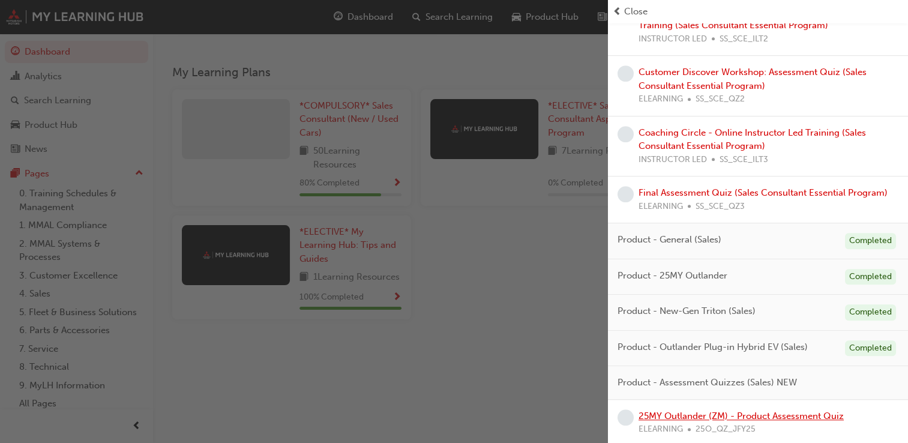
click at [764, 414] on link "25MY Outlander (ZM) - Product Assessment Quiz" at bounding box center [740, 415] width 205 height 11
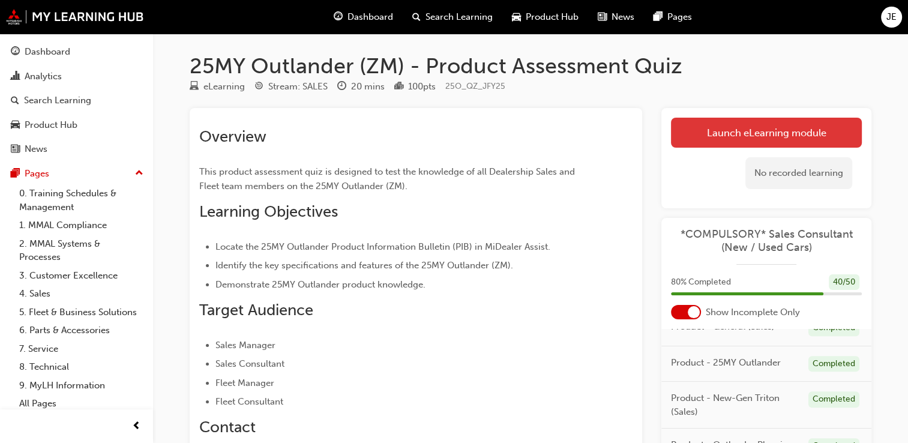
click at [718, 134] on link "Launch eLearning module" at bounding box center [766, 133] width 191 height 30
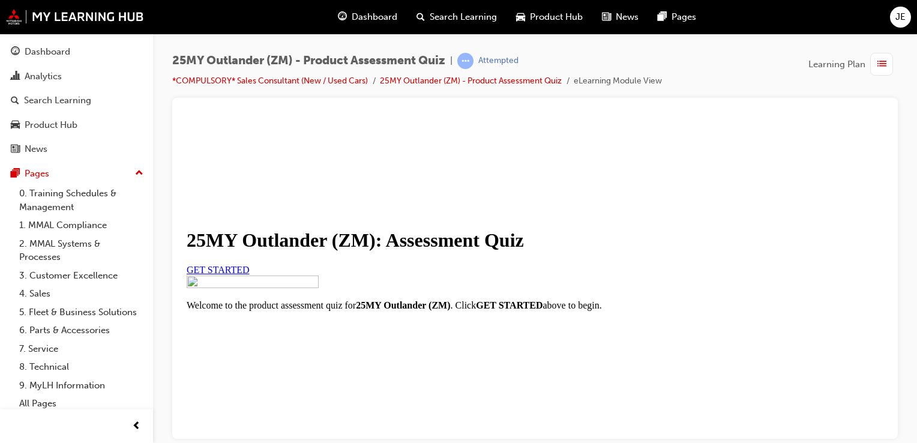
click at [250, 274] on link "GET STARTED" at bounding box center [218, 269] width 63 height 10
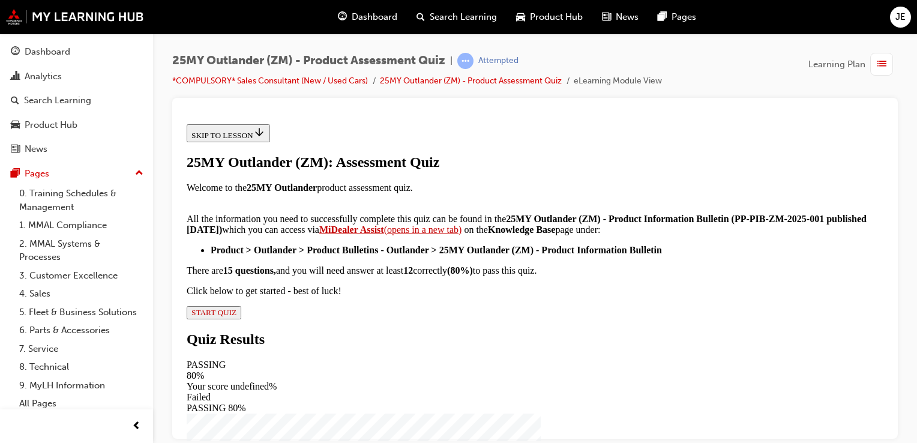
scroll to position [303, 0]
click at [236, 316] on span "START QUIZ" at bounding box center [213, 311] width 45 height 9
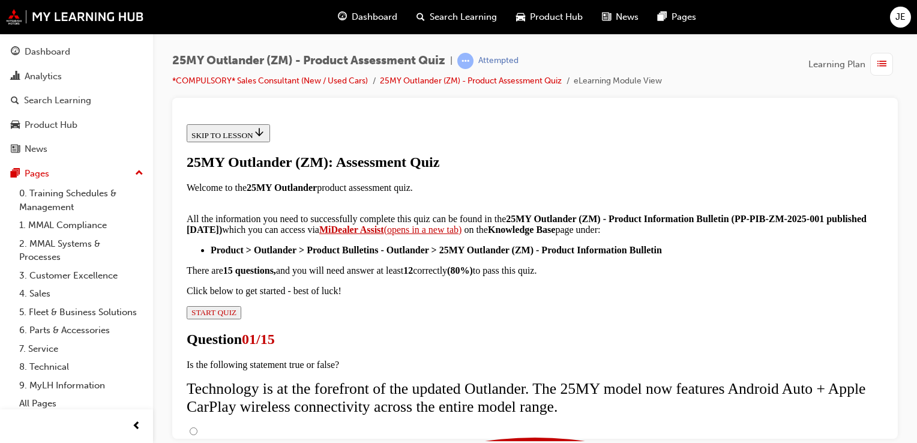
scroll to position [120, 0]
click at [197, 427] on input "True" at bounding box center [194, 431] width 8 height 8
radio input "true"
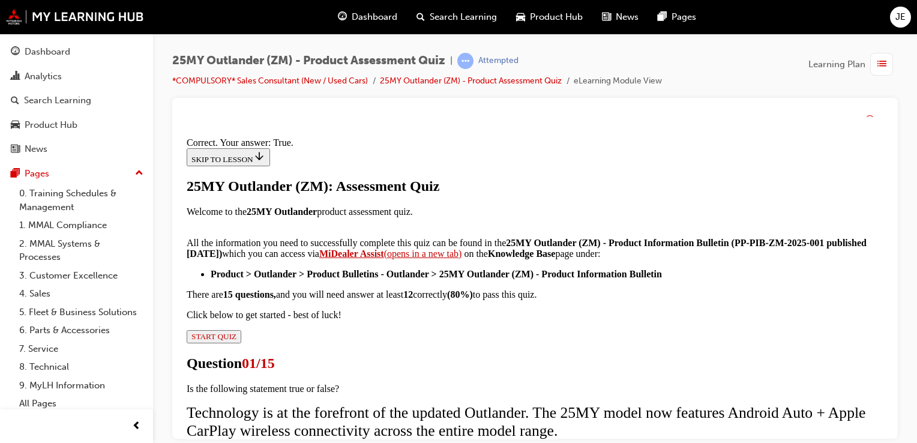
scroll to position [248, 0]
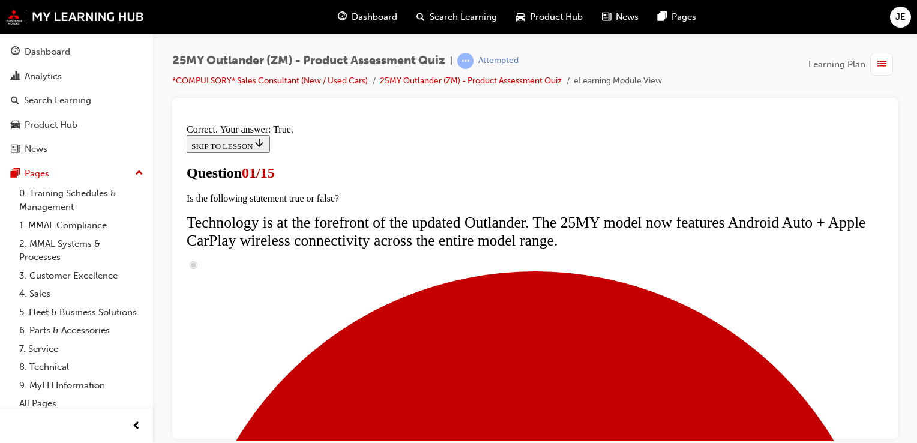
scroll to position [240, 0]
radio input "true"
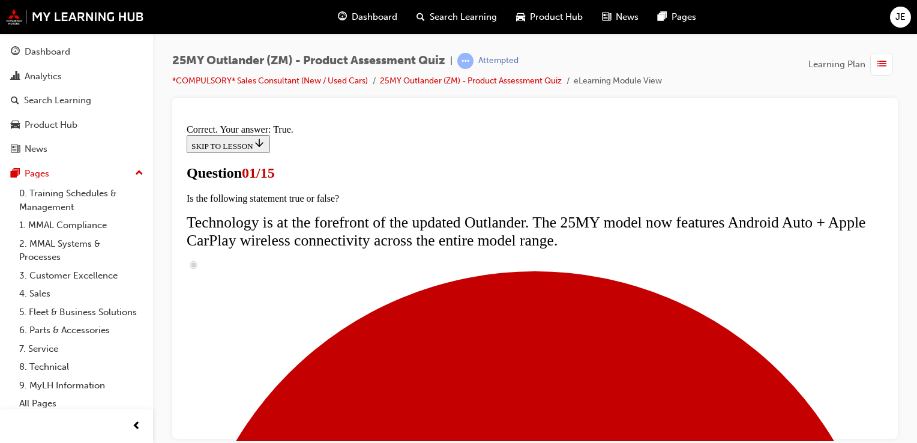
radio input "true"
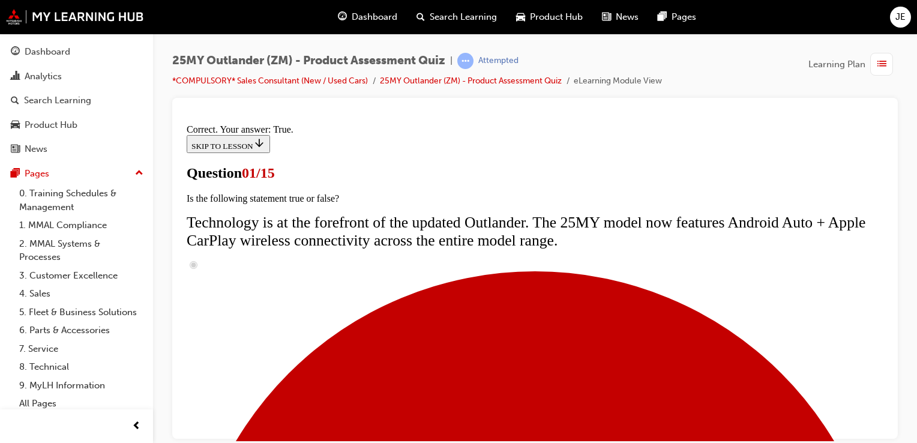
radio input "true"
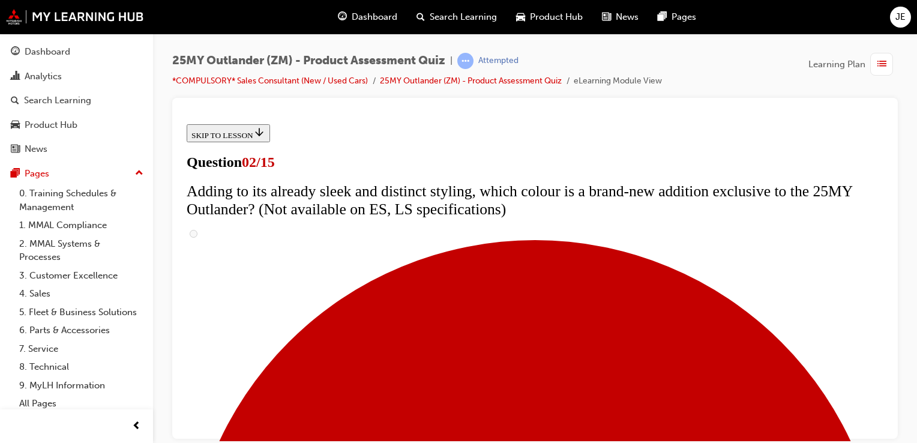
scroll to position [180, 0]
checkbox input "true"
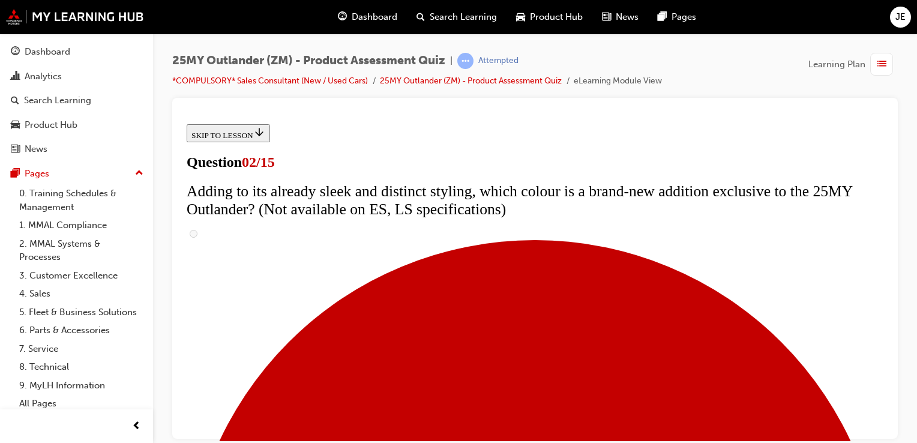
checkbox input "true"
drag, startPoint x: 531, startPoint y: 268, endPoint x: 530, endPoint y: 250, distance: 18.0
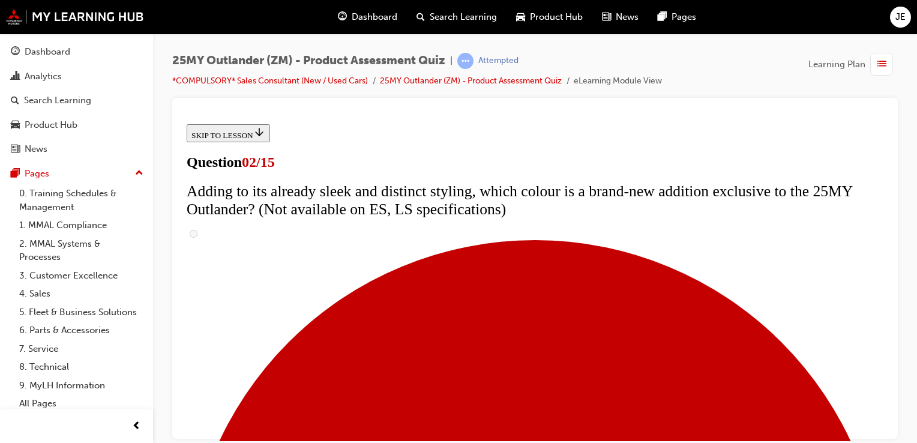
checkbox input "false"
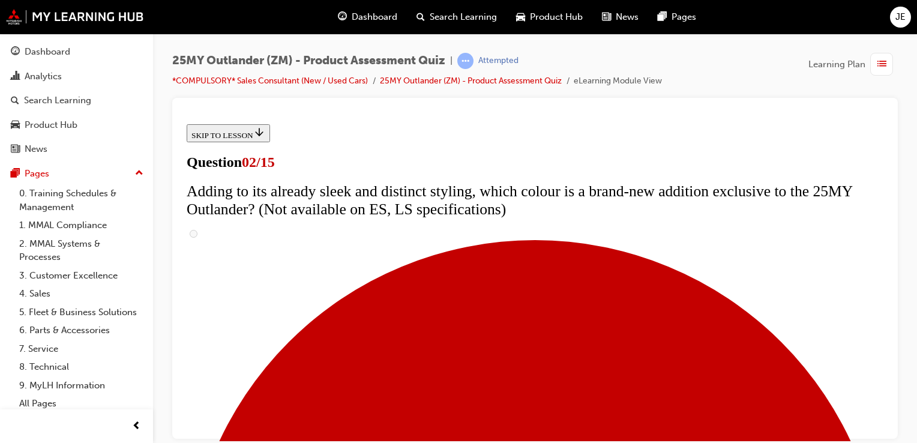
checkbox input "true"
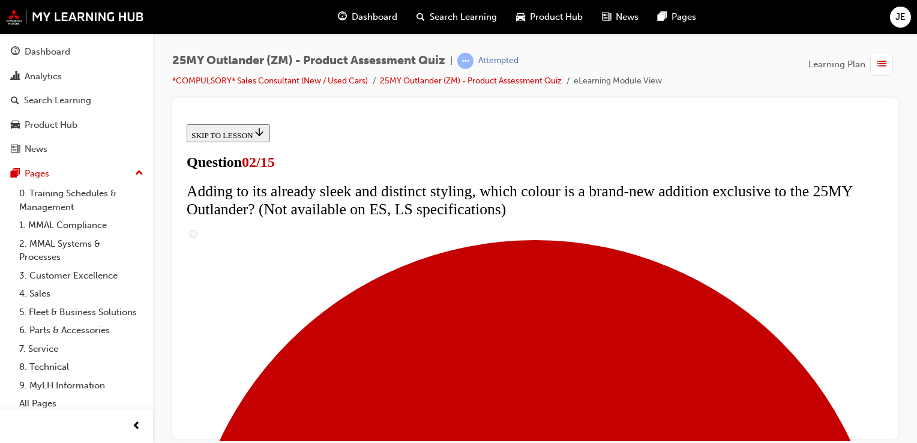
checkbox input "true"
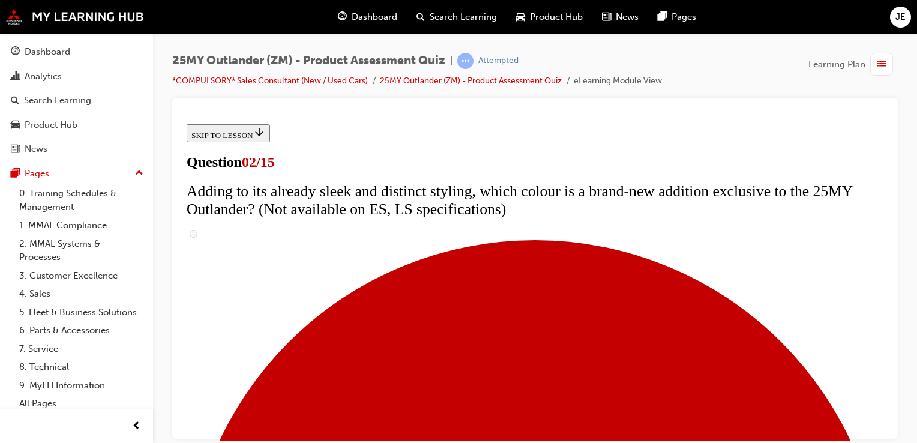
scroll to position [300, 0]
checkbox input "true"
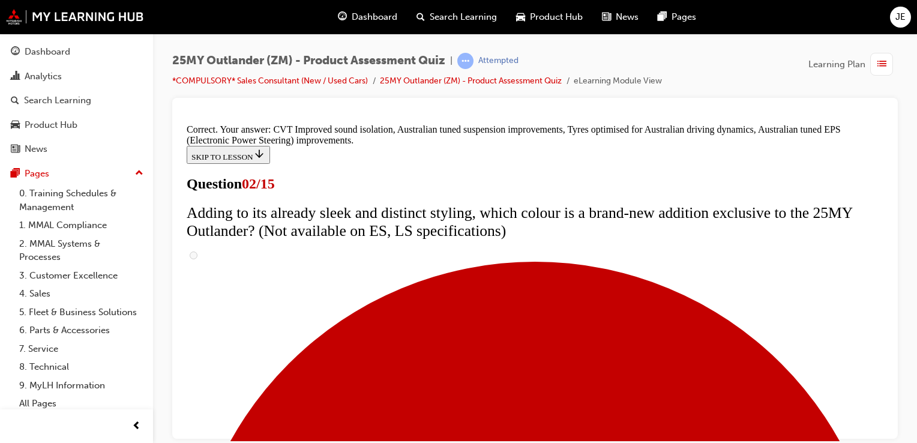
scroll to position [440, 0]
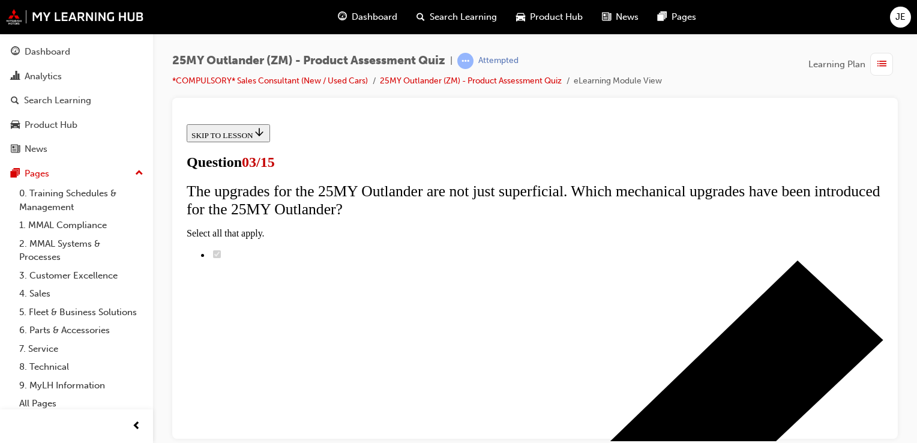
scroll to position [180, 0]
radio input "true"
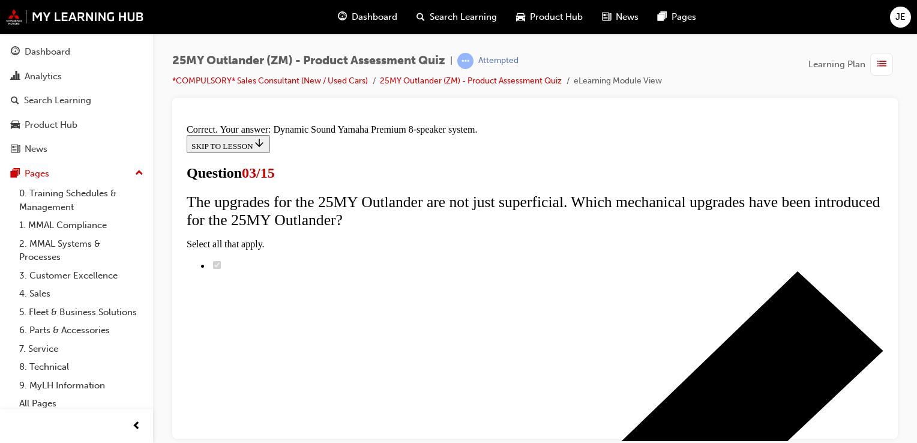
scroll to position [304, 0]
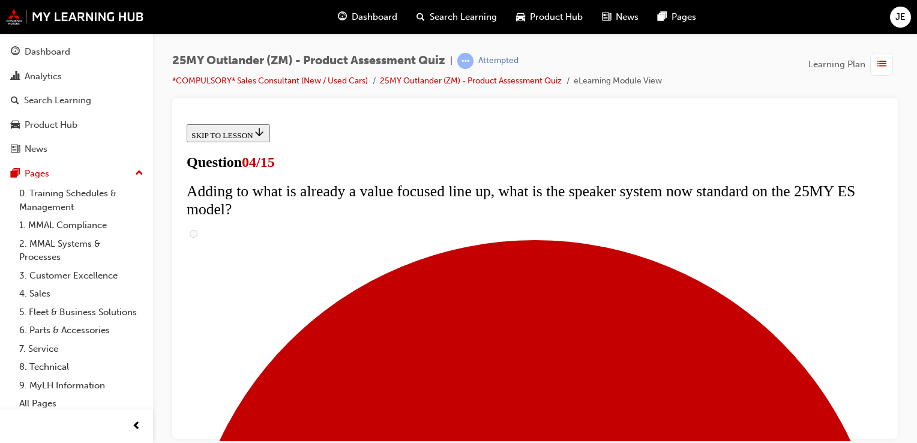
scroll to position [240, 0]
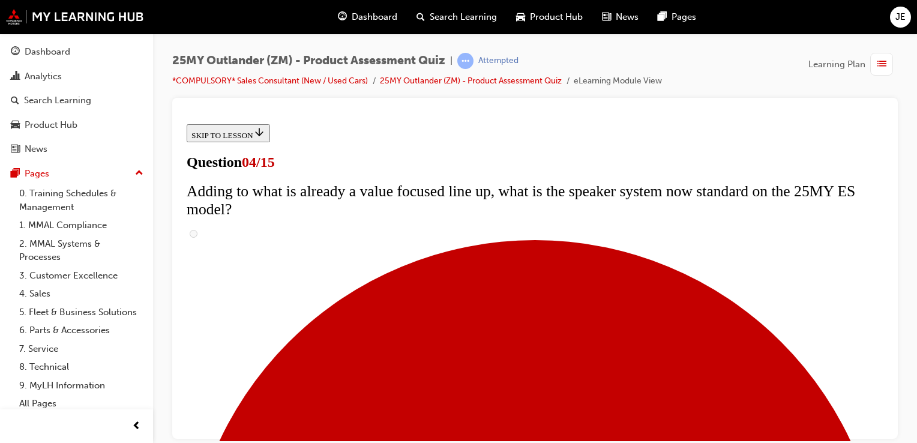
checkbox input "false"
checkbox input "true"
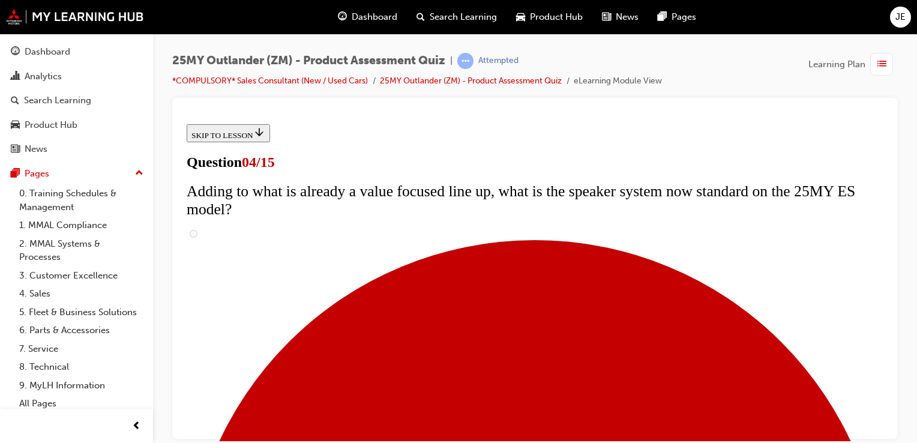
checkbox input "true"
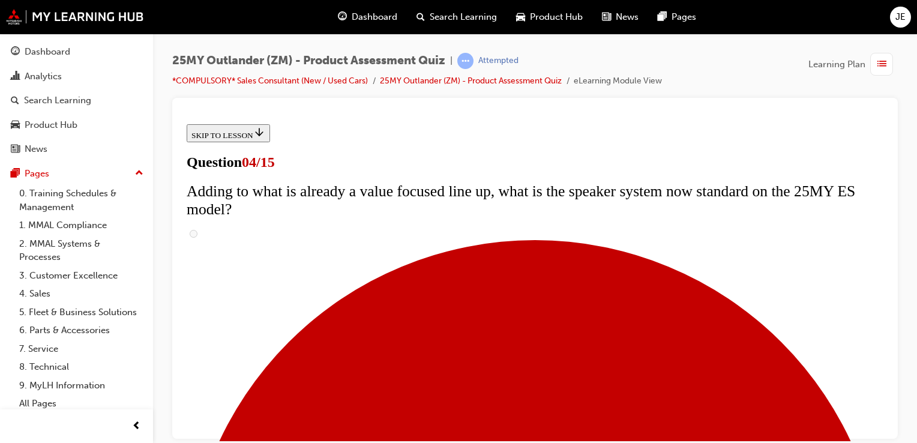
checkbox input "false"
drag, startPoint x: 627, startPoint y: 313, endPoint x: 638, endPoint y: 300, distance: 17.0
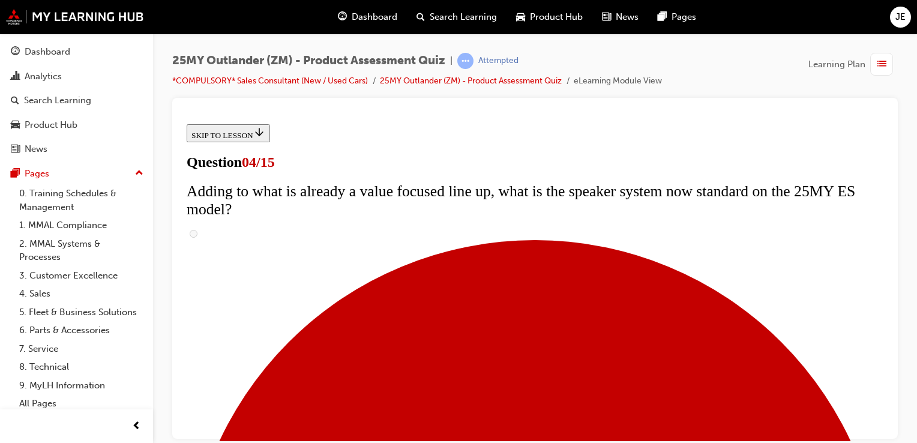
drag, startPoint x: 638, startPoint y: 300, endPoint x: 868, endPoint y: 372, distance: 240.8
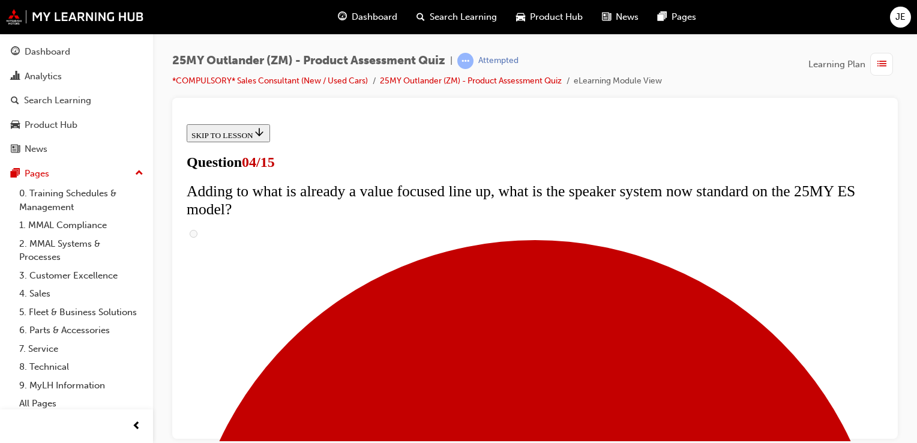
checkbox input "true"
drag, startPoint x: 513, startPoint y: 395, endPoint x: 529, endPoint y: 365, distance: 34.1
checkbox input "true"
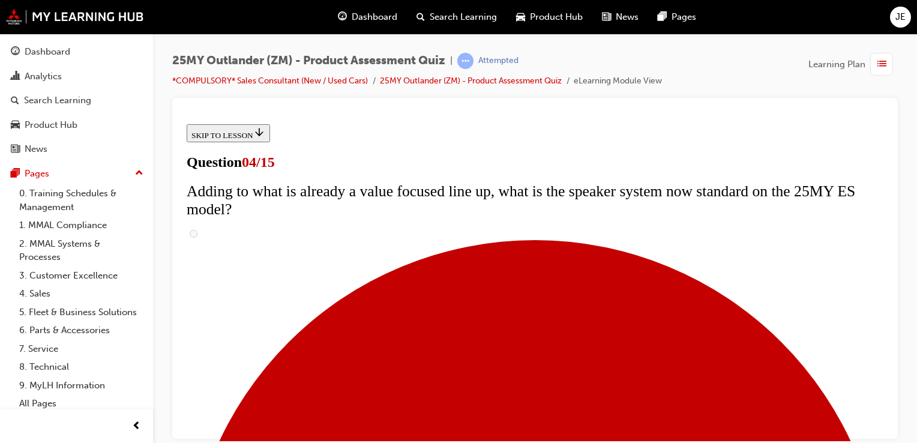
scroll to position [240, 0]
checkbox input "true"
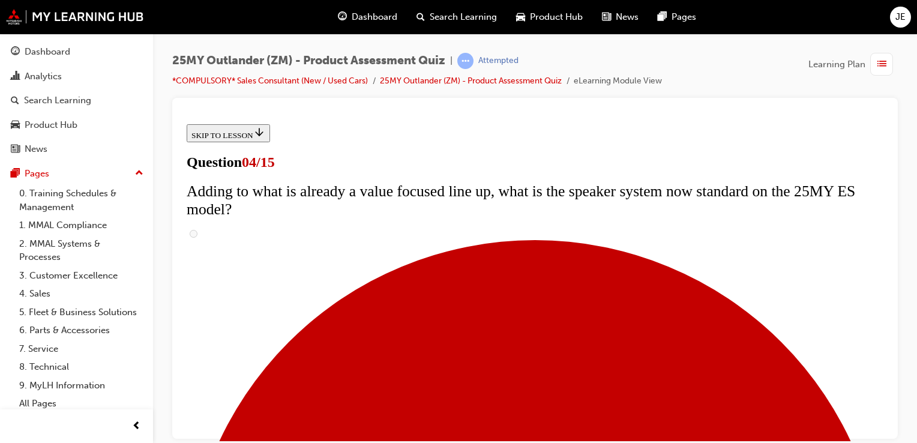
checkbox input "true"
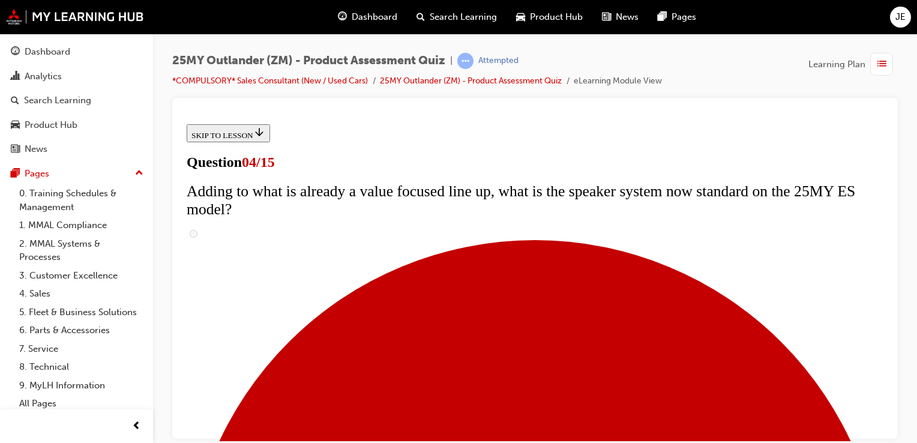
checkbox input "true"
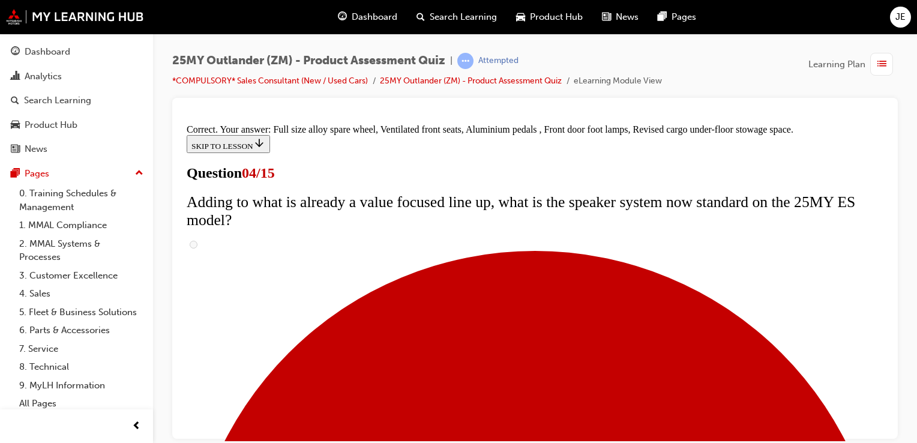
scroll to position [488, 0]
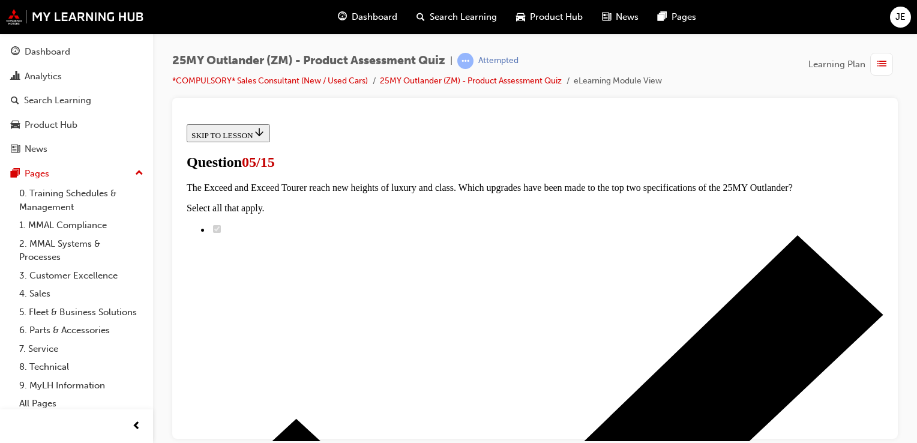
scroll to position [300, 0]
radio input "true"
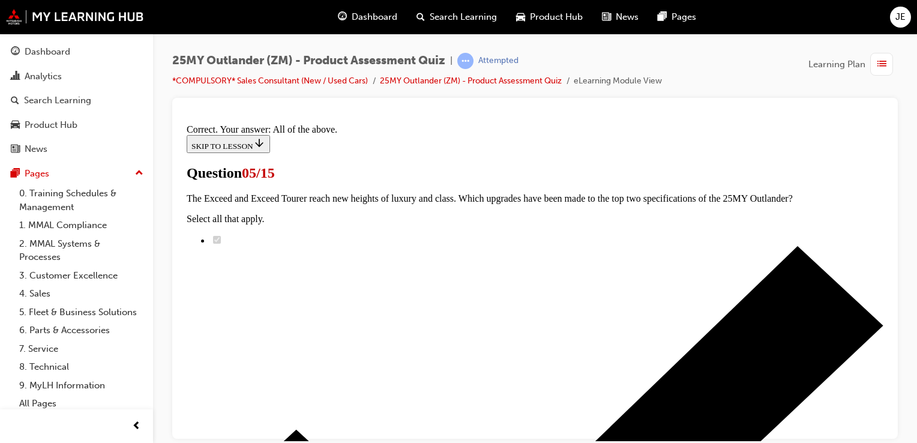
scroll to position [400, 0]
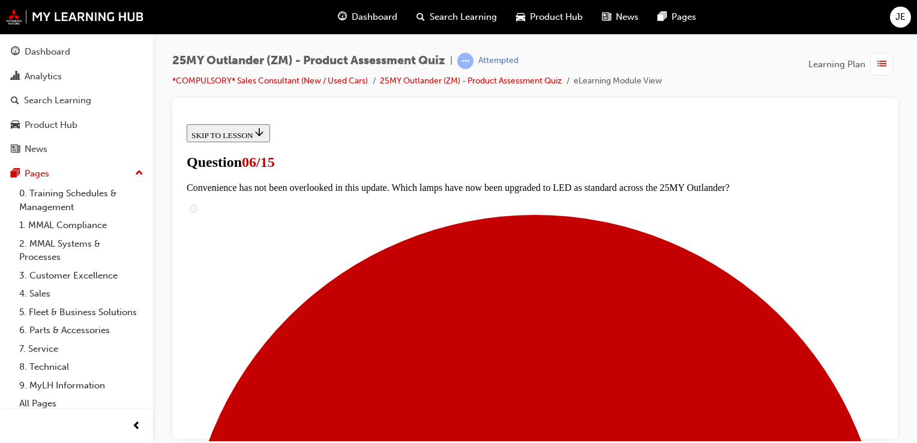
scroll to position [420, 0]
radio input "true"
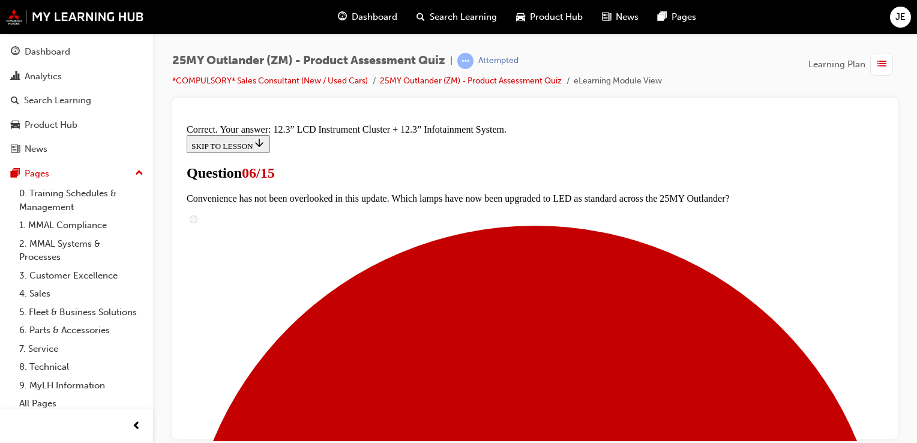
scroll to position [513, 0]
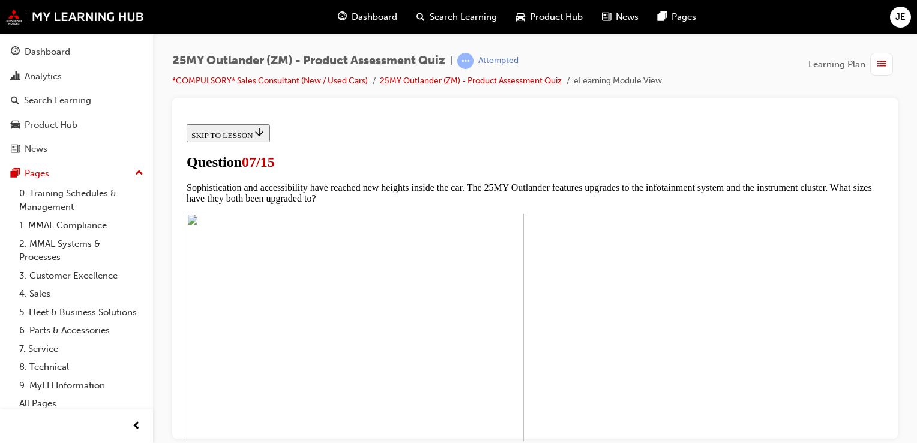
scroll to position [552, 0]
checkbox input "true"
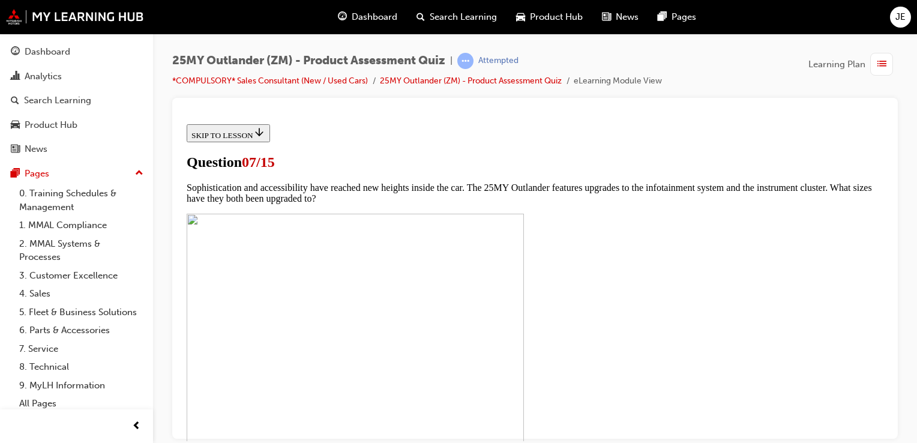
checkbox input "true"
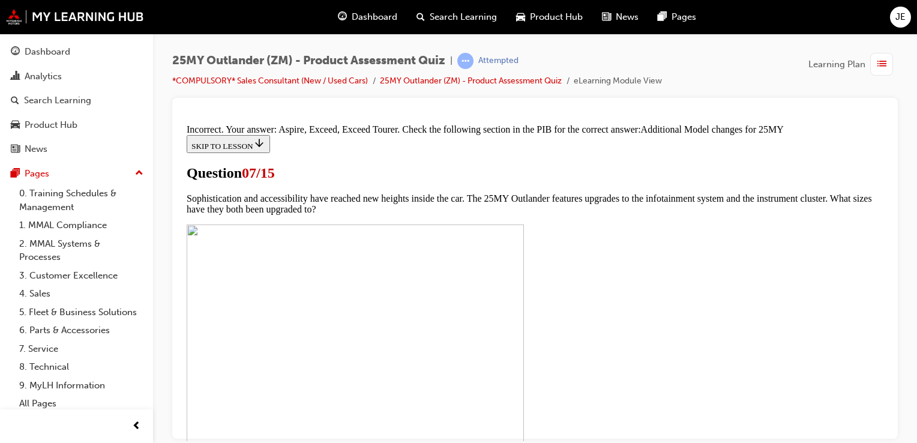
scroll to position [723, 0]
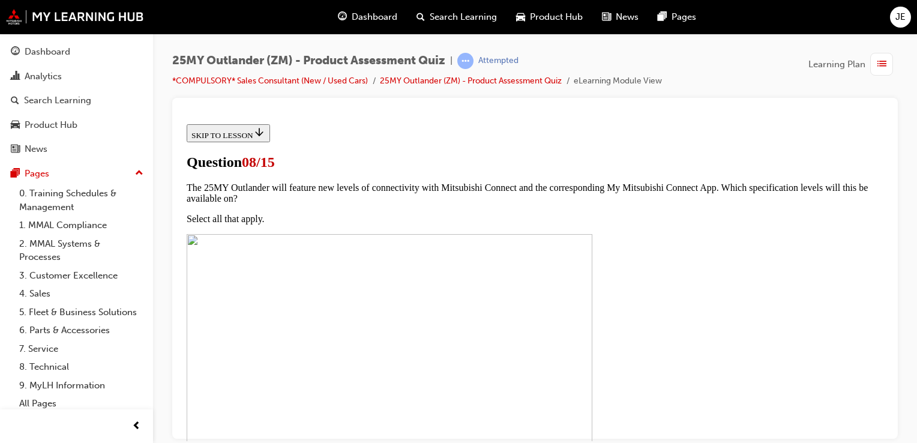
scroll to position [180, 0]
radio input "true"
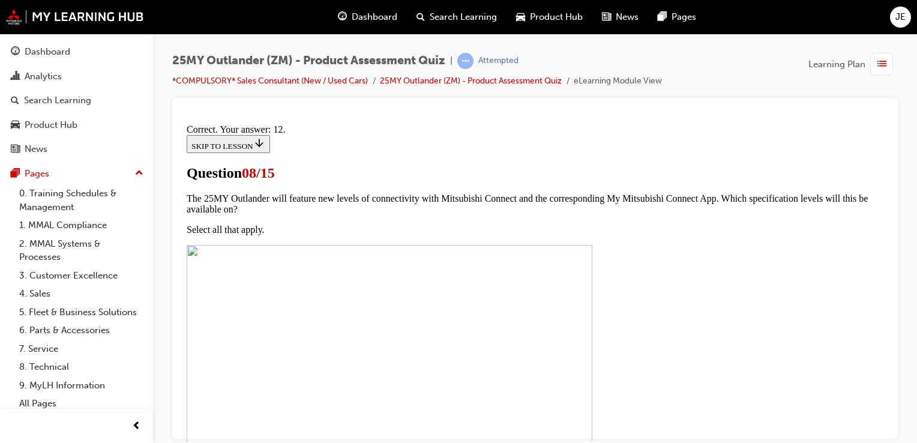
scroll to position [304, 0]
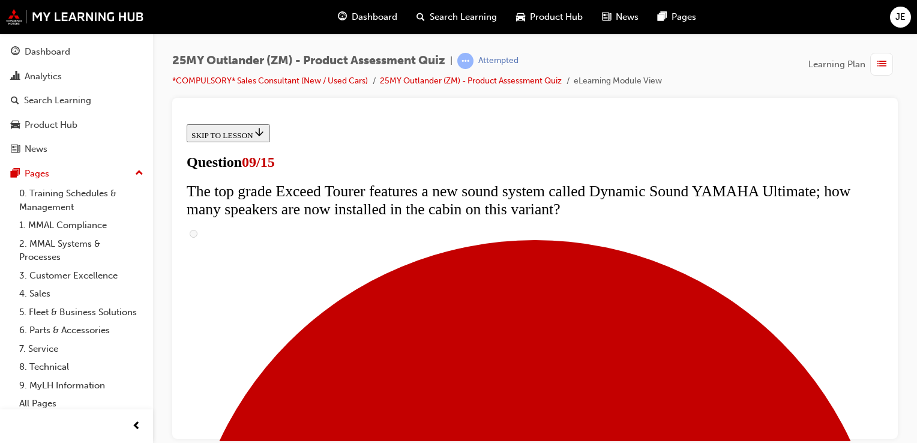
scroll to position [660, 0]
radio input "true"
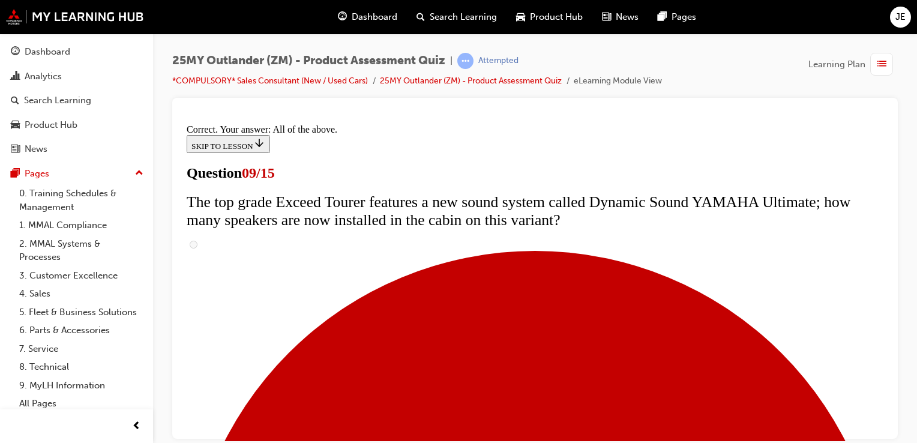
scroll to position [732, 0]
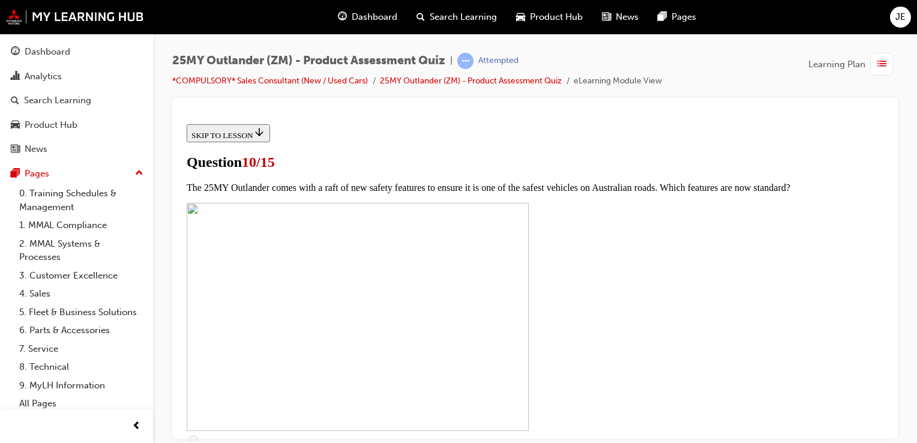
scroll to position [240, 0]
checkbox input "true"
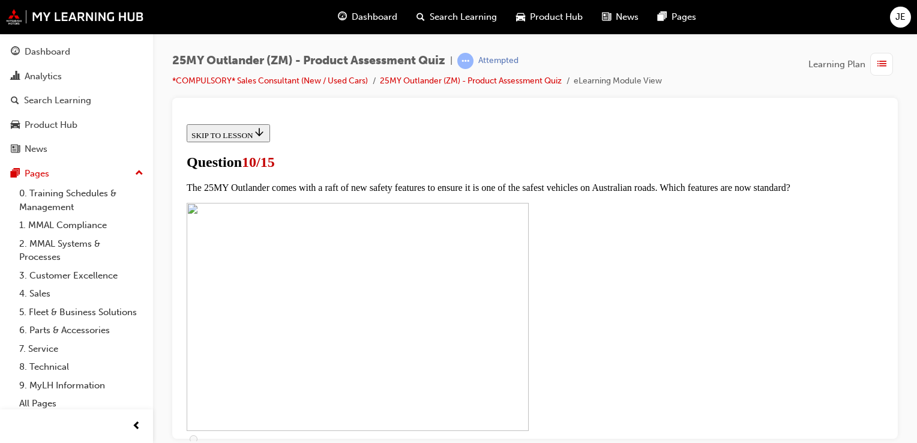
checkbox input "true"
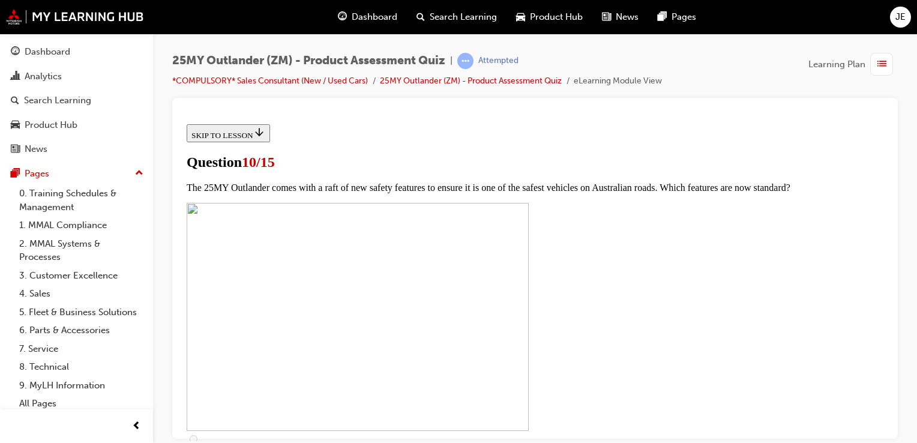
checkbox input "true"
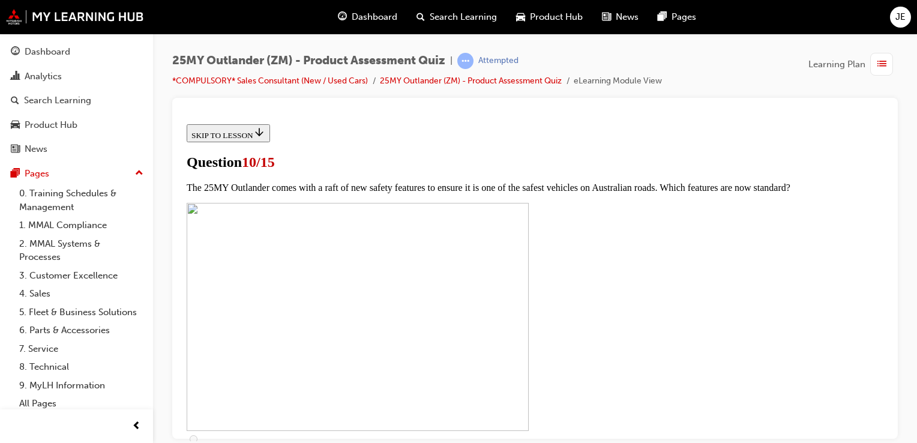
scroll to position [420, 0]
drag, startPoint x: 508, startPoint y: 224, endPoint x: 506, endPoint y: 199, distance: 25.3
checkbox input "true"
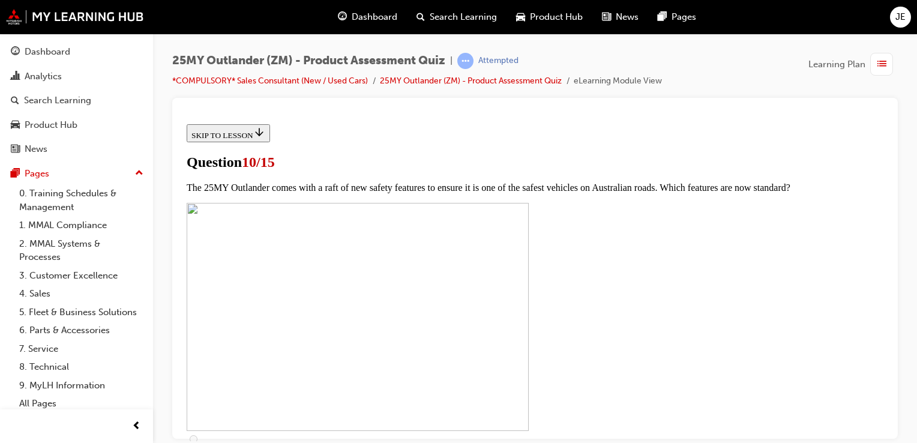
checkbox input "true"
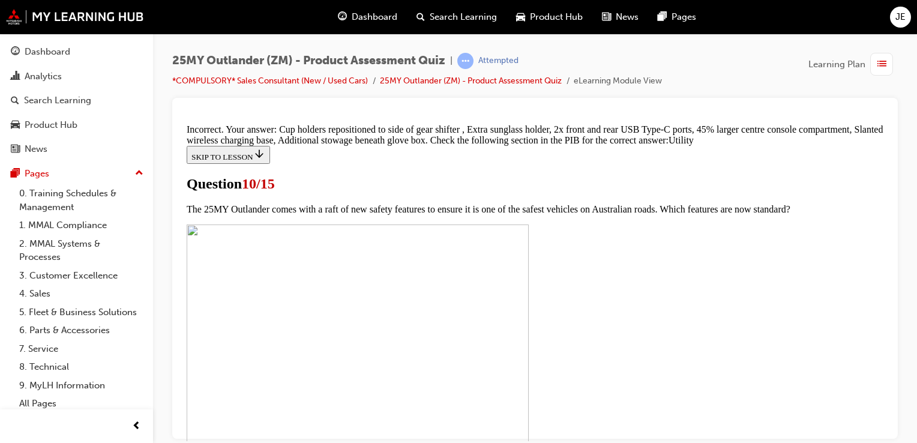
scroll to position [693, 0]
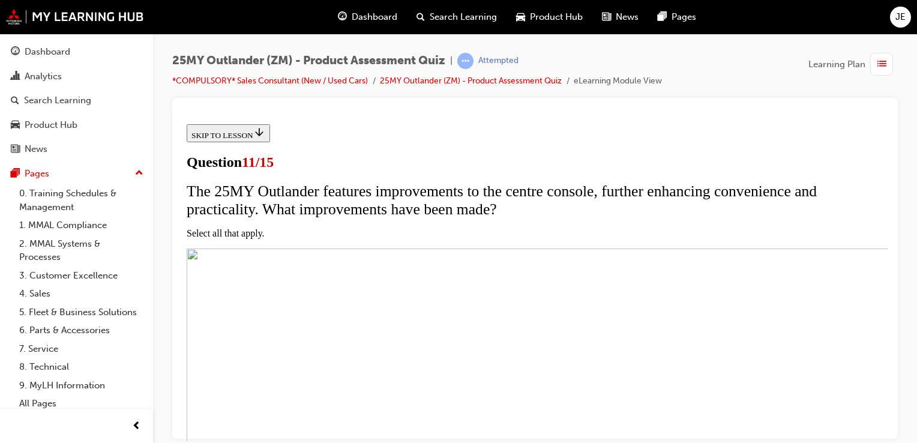
scroll to position [180, 0]
checkbox input "true"
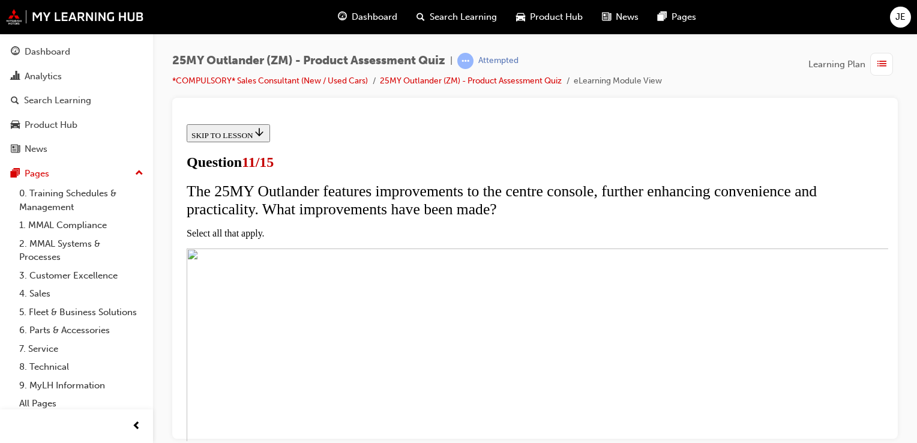
checkbox input "true"
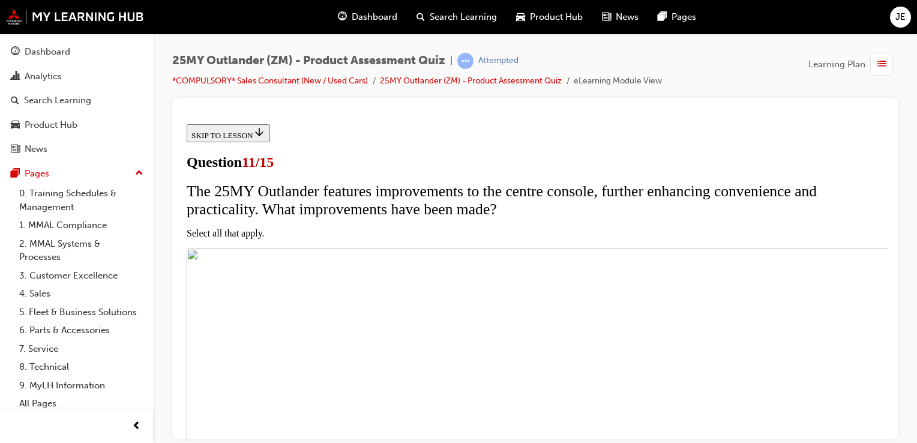
checkbox input "true"
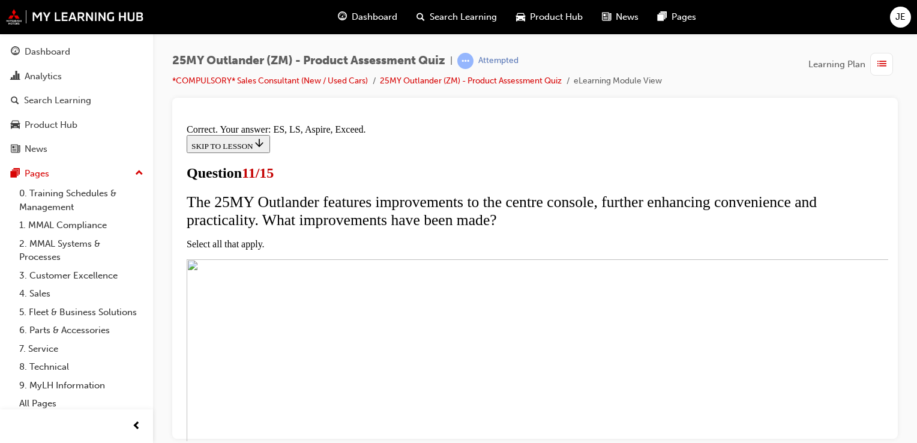
scroll to position [392, 0]
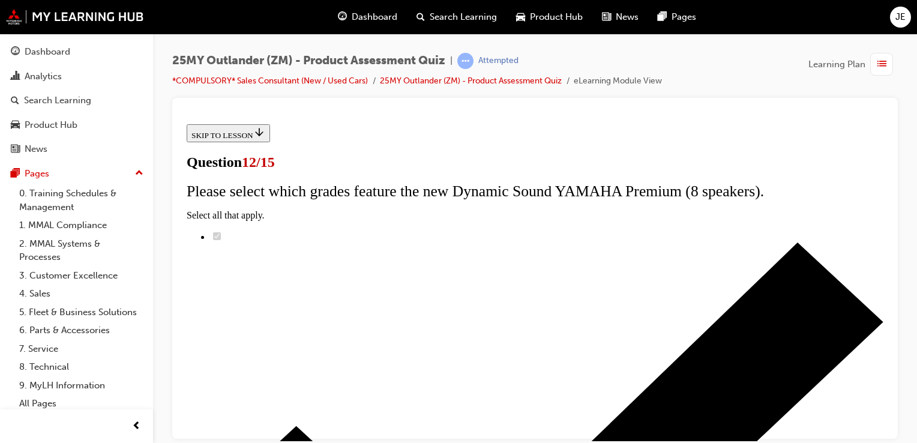
scroll to position [120, 0]
radio input "true"
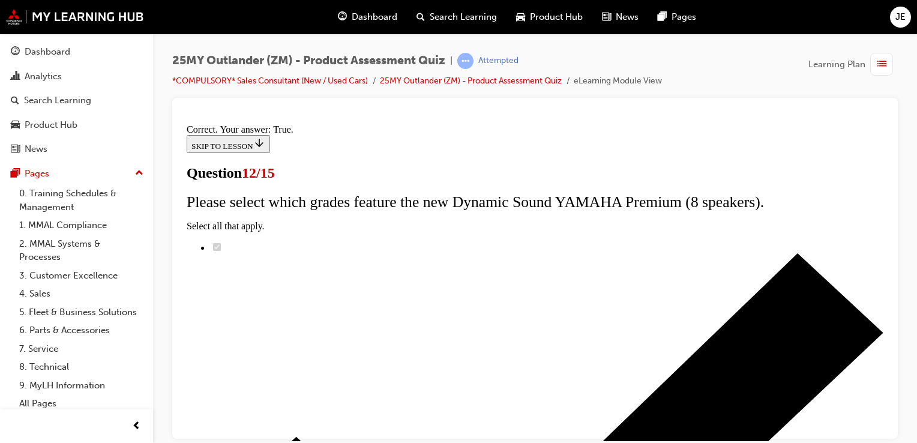
scroll to position [248, 0]
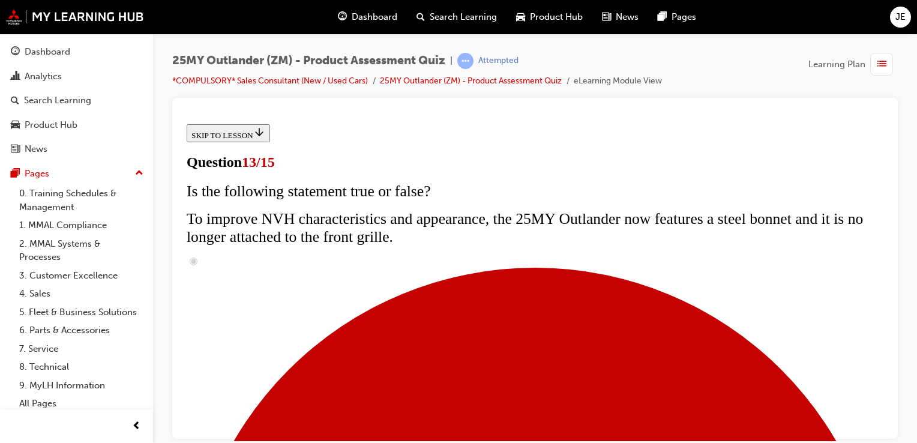
scroll to position [300, 0]
radio input "true"
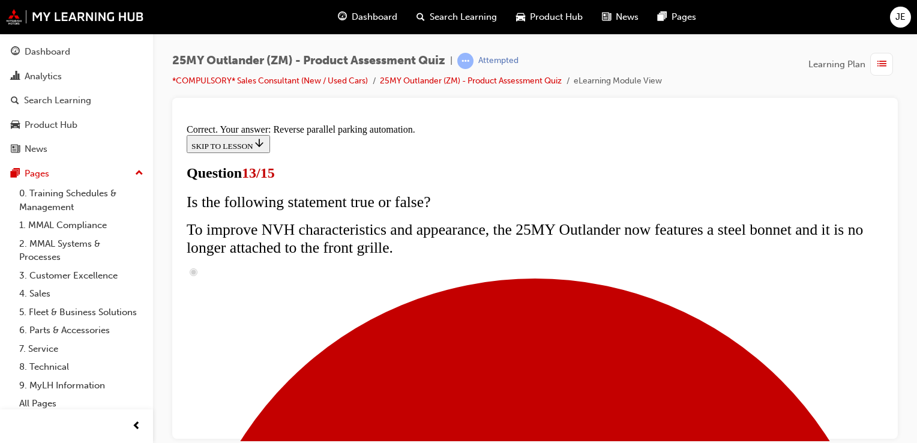
scroll to position [420, 0]
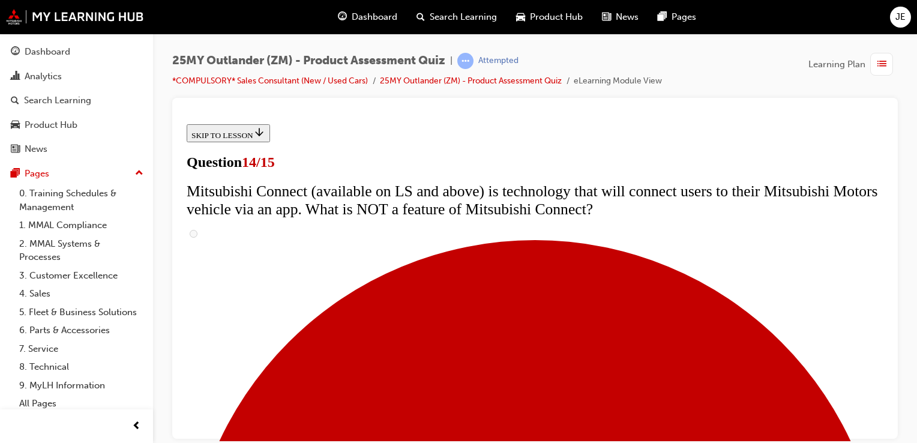
scroll to position [480, 0]
radio input "true"
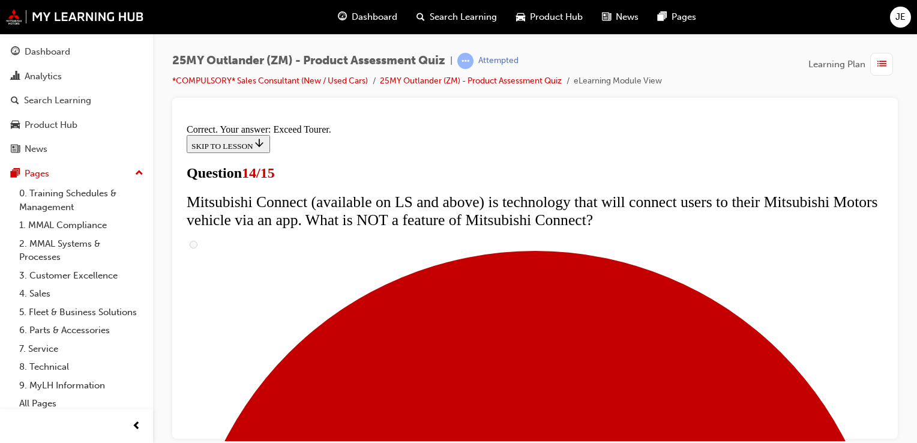
scroll to position [609, 0]
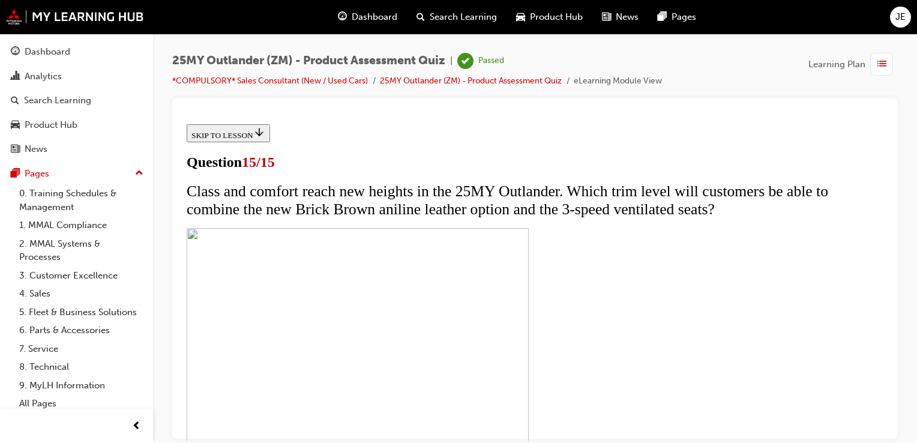
scroll to position [265, 0]
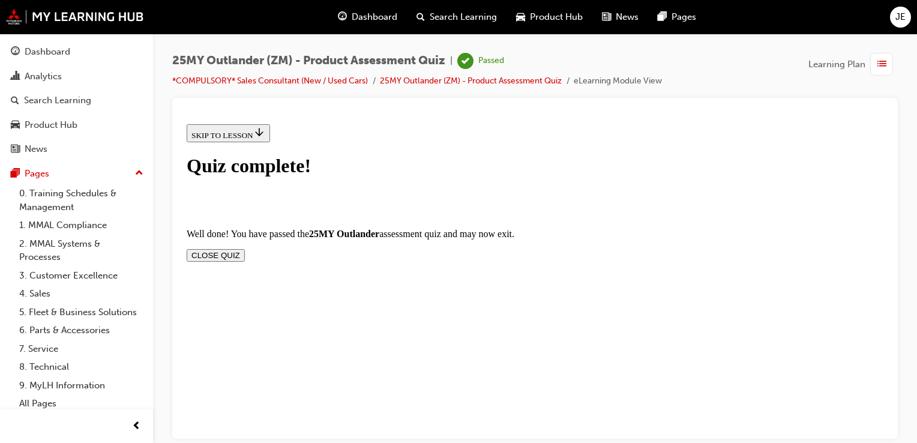
click at [245, 248] on button "CLOSE QUIZ" at bounding box center [216, 254] width 58 height 13
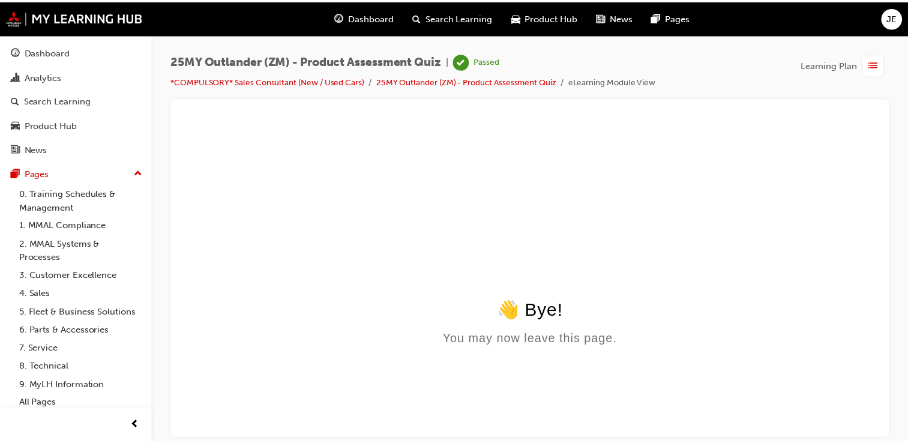
scroll to position [0, 0]
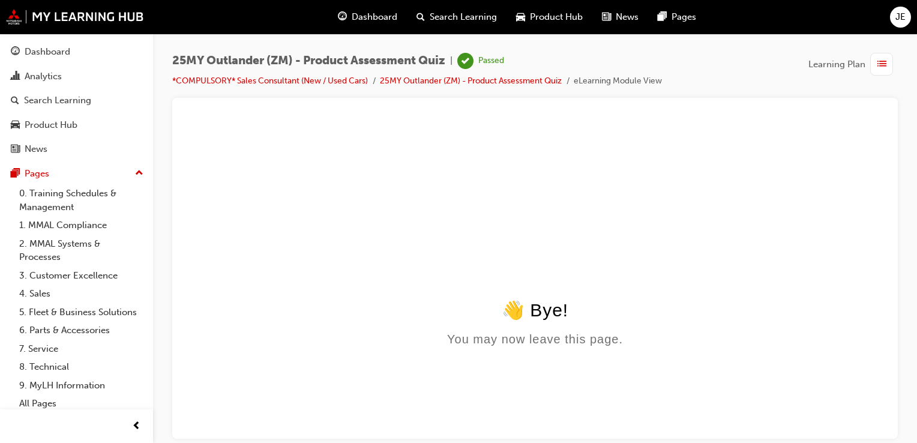
click at [376, 21] on span "Dashboard" at bounding box center [375, 17] width 46 height 14
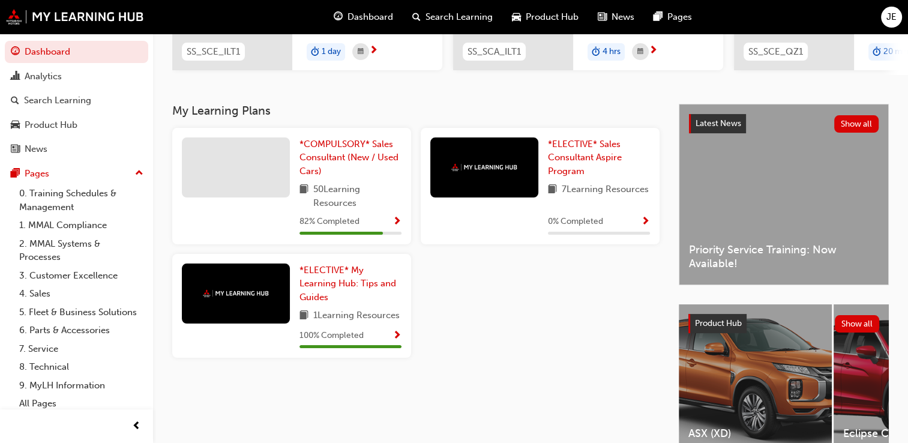
scroll to position [240, 0]
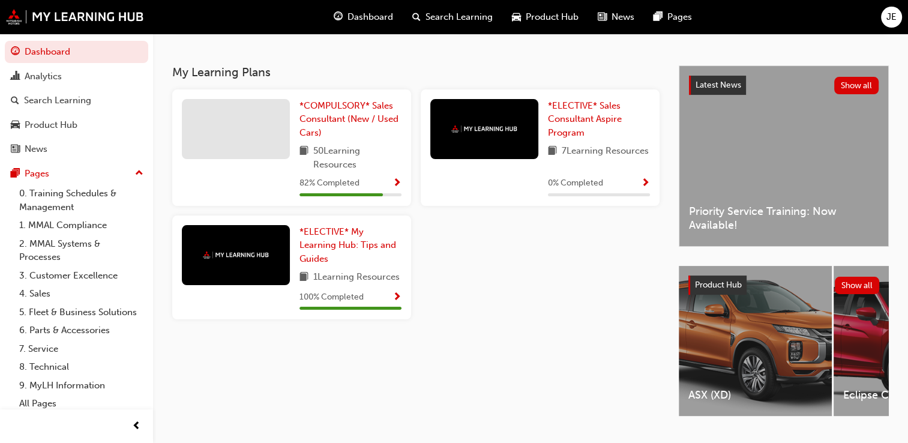
click at [622, 183] on div "0 % Completed" at bounding box center [599, 183] width 102 height 15
click at [641, 182] on span "Show Progress" at bounding box center [645, 183] width 9 height 11
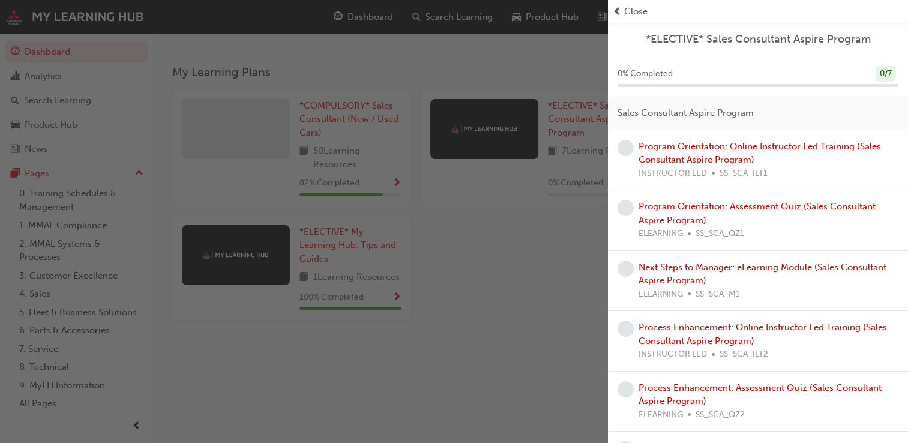
scroll to position [0, 0]
click at [712, 151] on div "Program Orientation: Online Instructor Led Training (Sales Consultant Aspire Pr…" at bounding box center [768, 160] width 260 height 41
click at [717, 164] on link "Program Orientation: Online Instructor Led Training (Sales Consultant Aspire Pr…" at bounding box center [759, 153] width 242 height 25
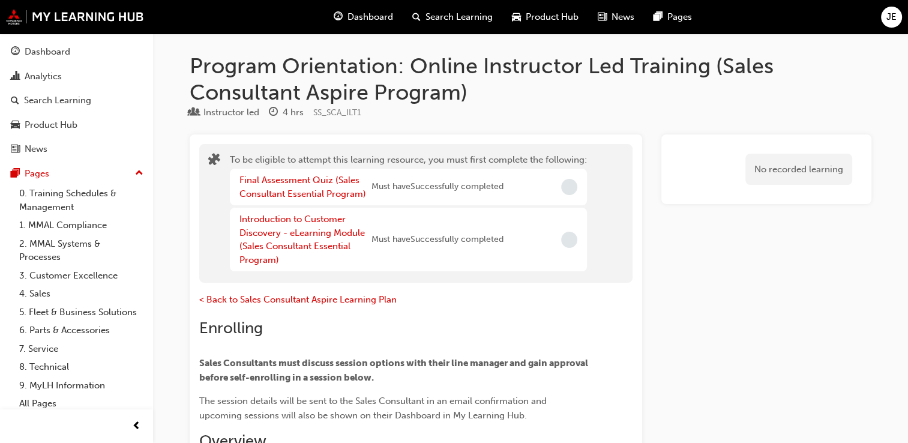
click at [371, 12] on span "Dashboard" at bounding box center [370, 17] width 46 height 14
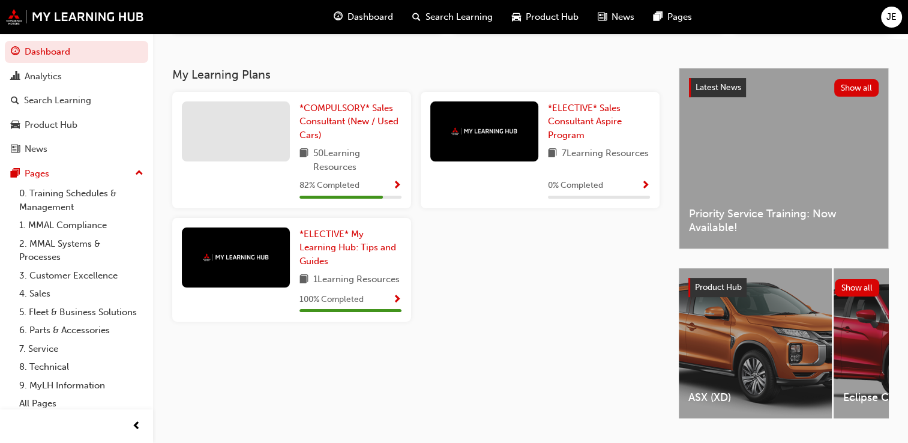
scroll to position [240, 0]
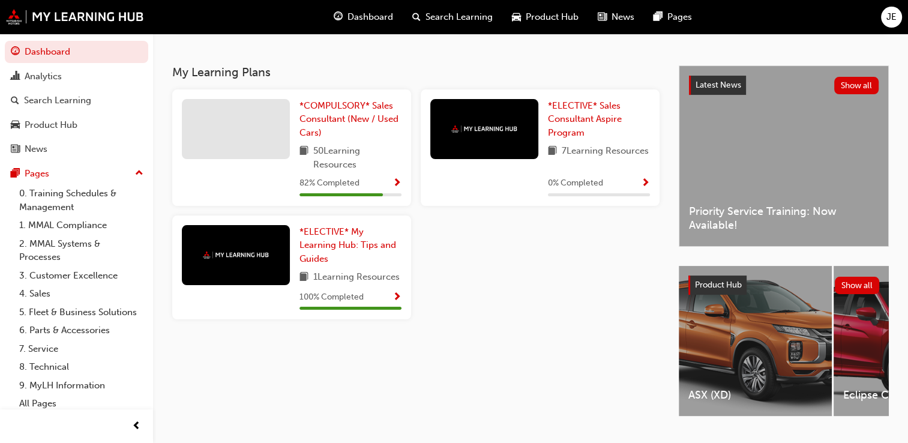
click at [637, 187] on div "0 % Completed" at bounding box center [599, 183] width 102 height 15
click at [645, 189] on span "Show Progress" at bounding box center [645, 183] width 9 height 11
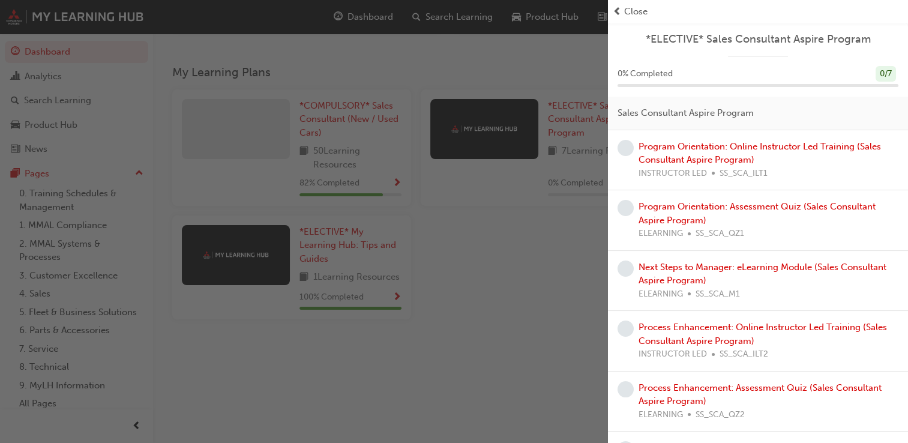
click at [625, 14] on span "Close" at bounding box center [635, 12] width 23 height 14
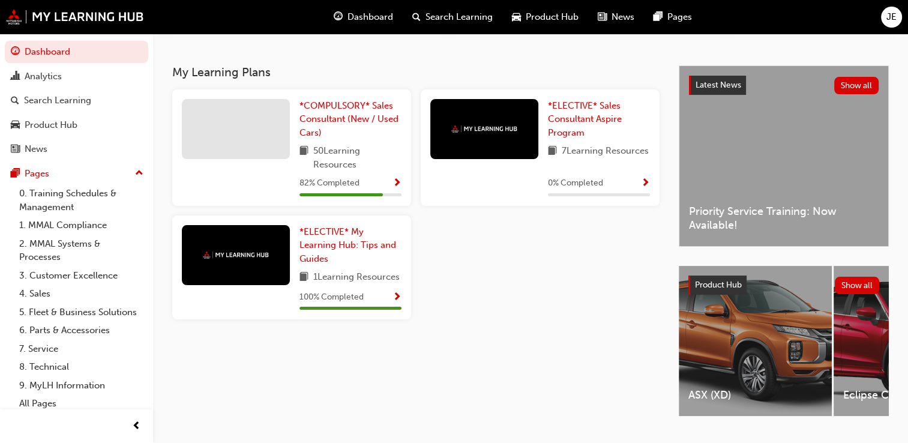
click at [377, 175] on div "*COMPULSORY* Sales Consultant (New / Used Cars) 50 Learning Resources 82 % Comp…" at bounding box center [350, 147] width 102 height 97
click at [399, 186] on span "Show Progress" at bounding box center [396, 183] width 9 height 11
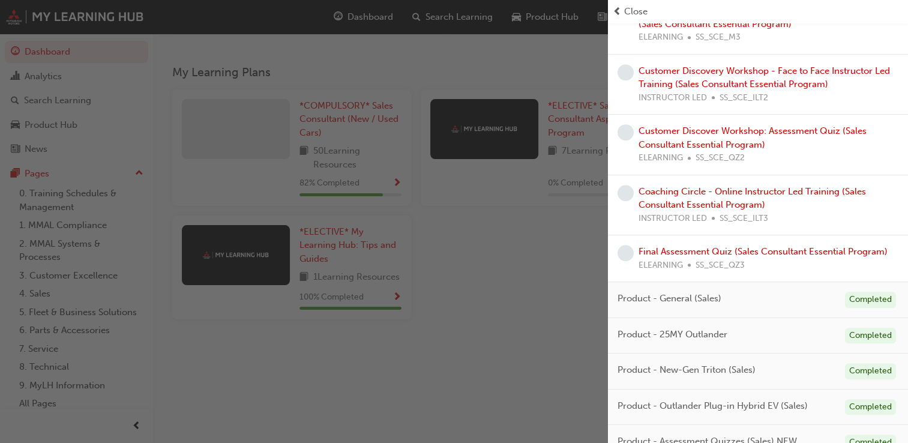
scroll to position [641, 0]
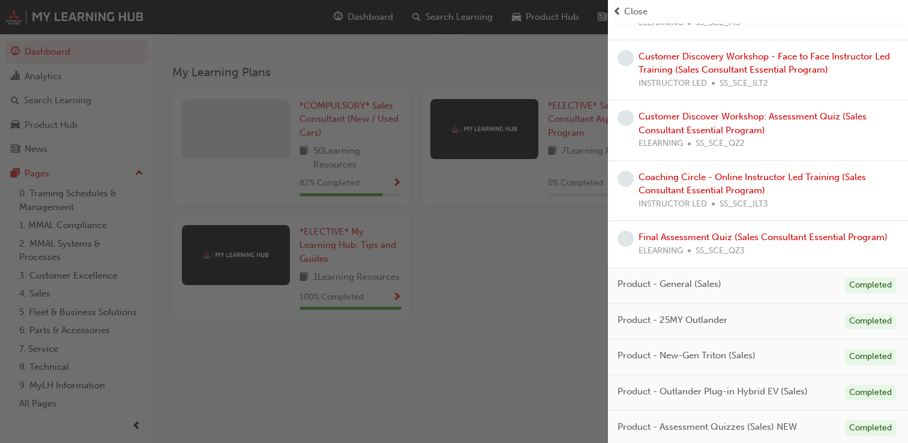
click at [616, 14] on span "prev-icon" at bounding box center [616, 12] width 9 height 14
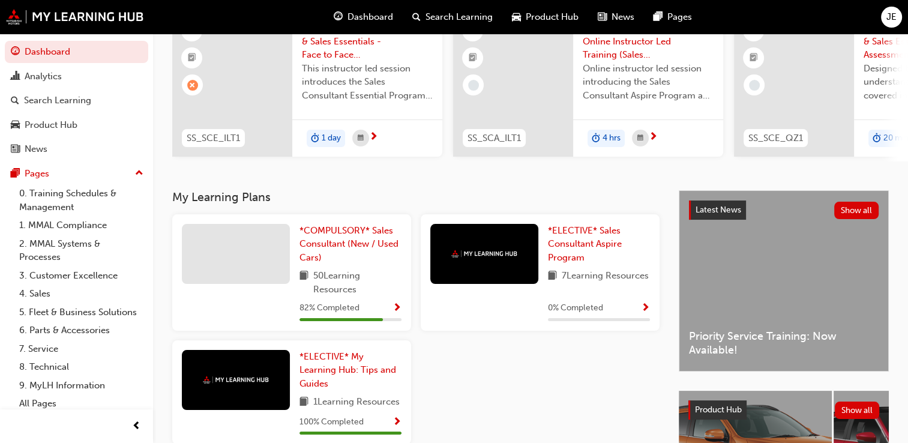
scroll to position [0, 0]
